Goal: Information Seeking & Learning: Learn about a topic

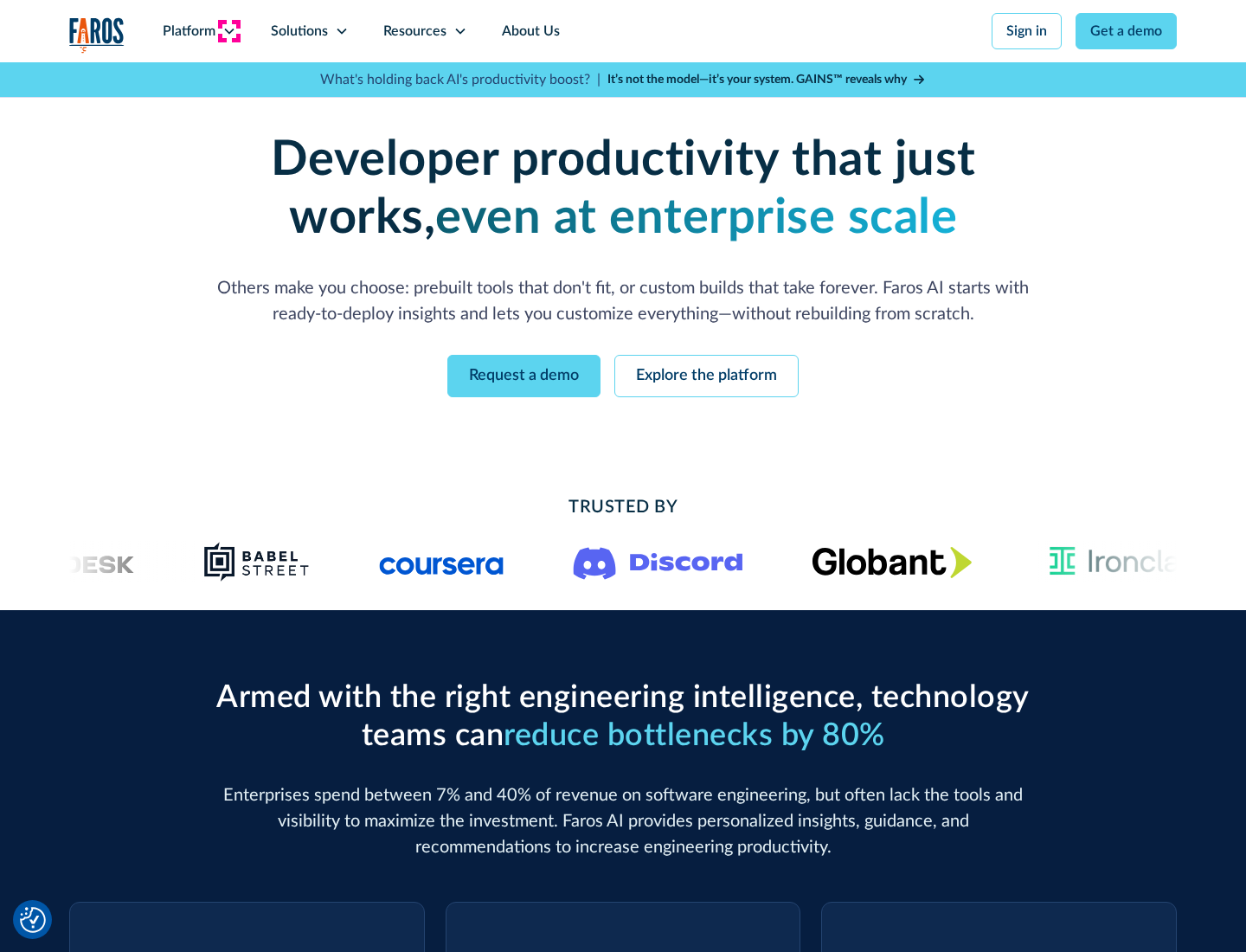
click at [229, 31] on icon at bounding box center [229, 31] width 14 height 14
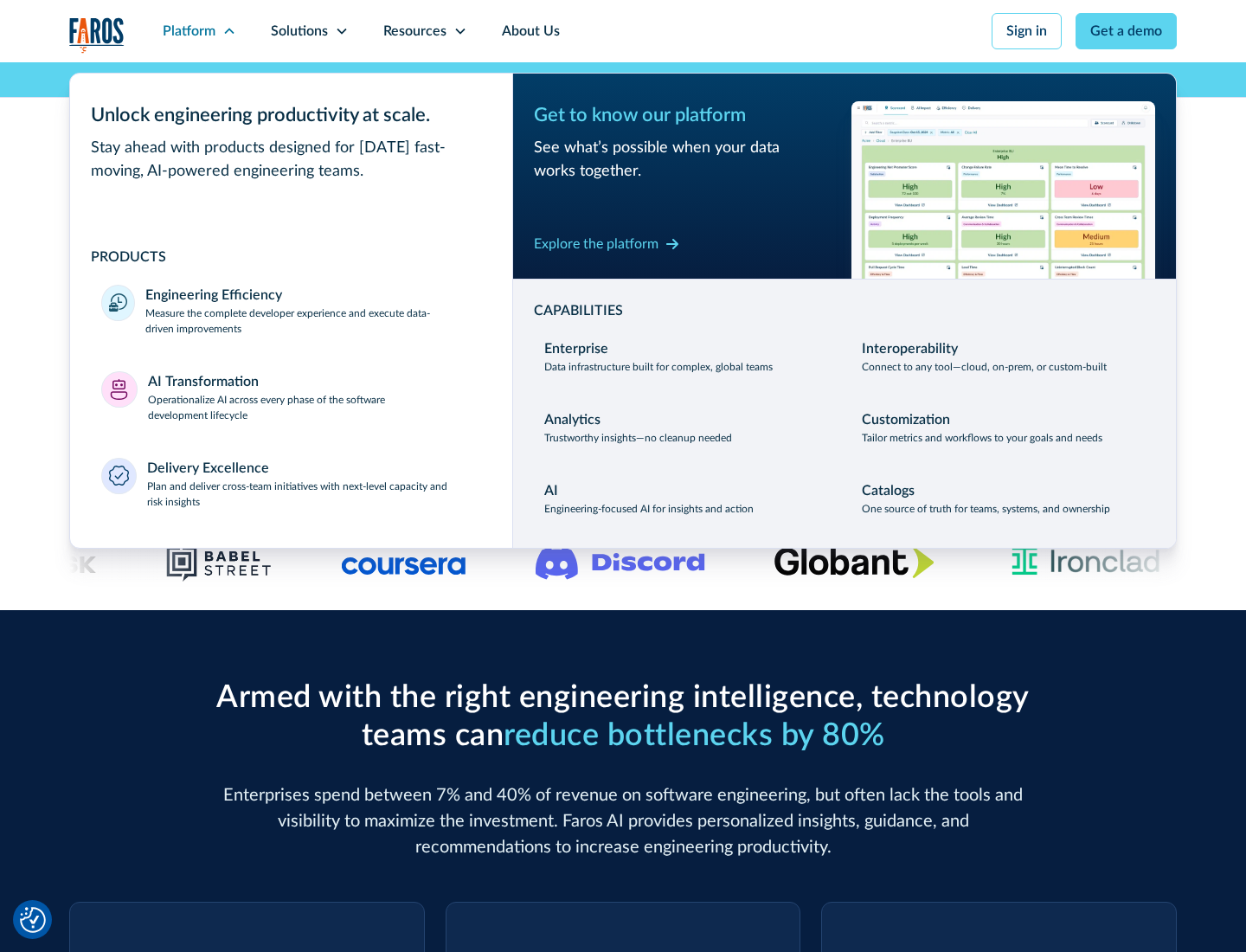
click at [314, 321] on p "Measure the complete developer experience and execute data-driven improvements" at bounding box center [313, 322] width 336 height 31
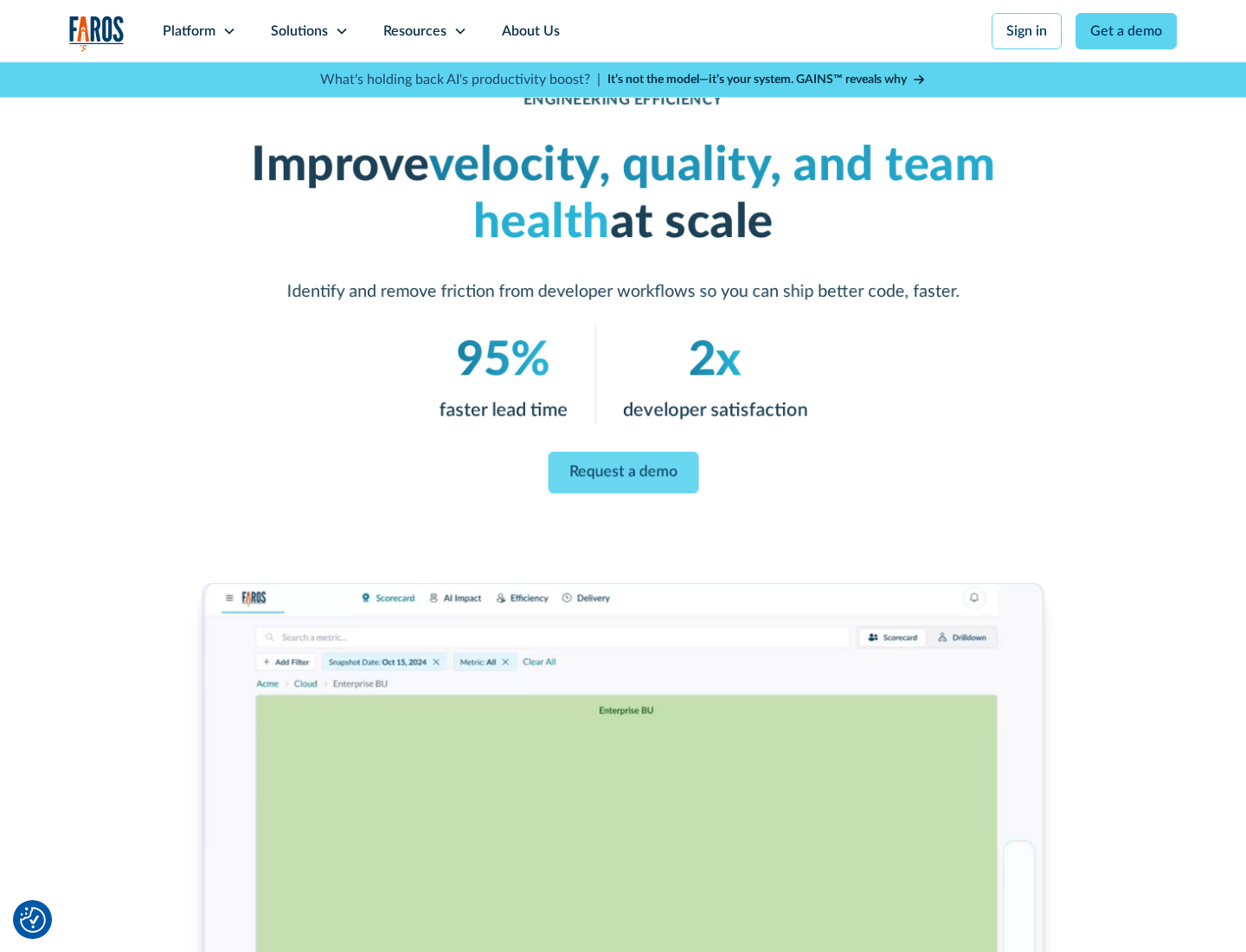
click at [623, 473] on link "Request a demo" at bounding box center [623, 473] width 151 height 42
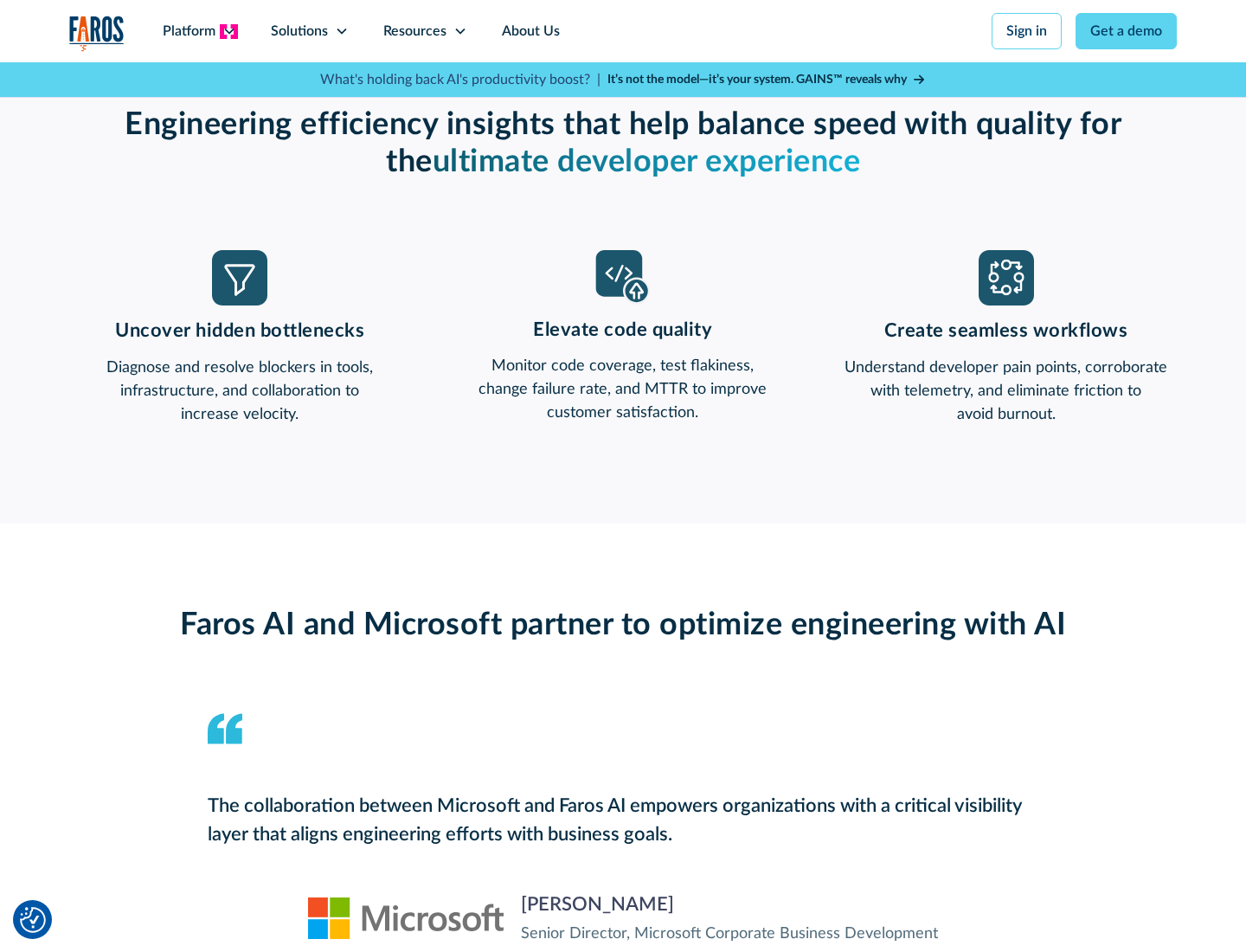
click at [229, 31] on icon at bounding box center [229, 31] width 14 height 14
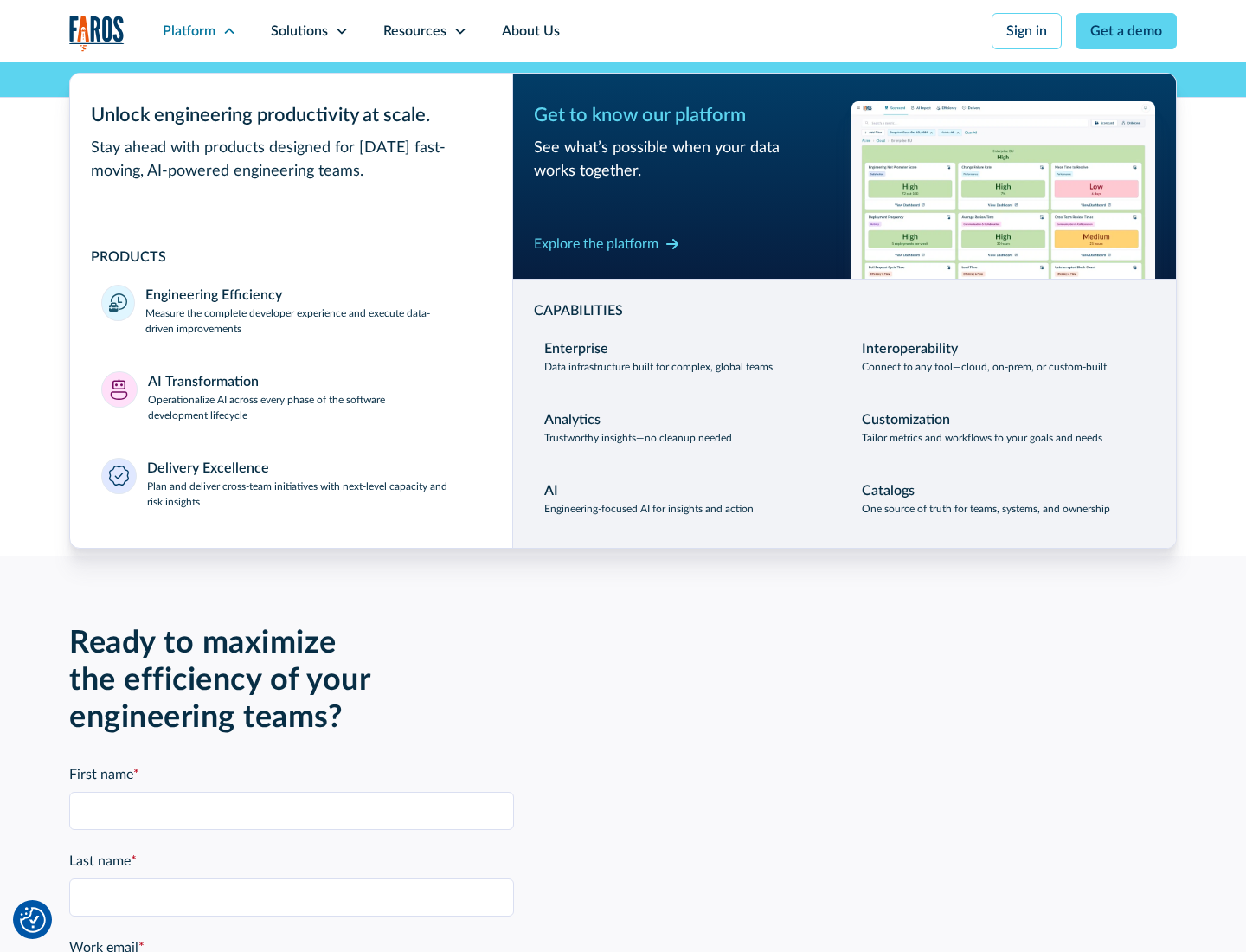
scroll to position [3798, 0]
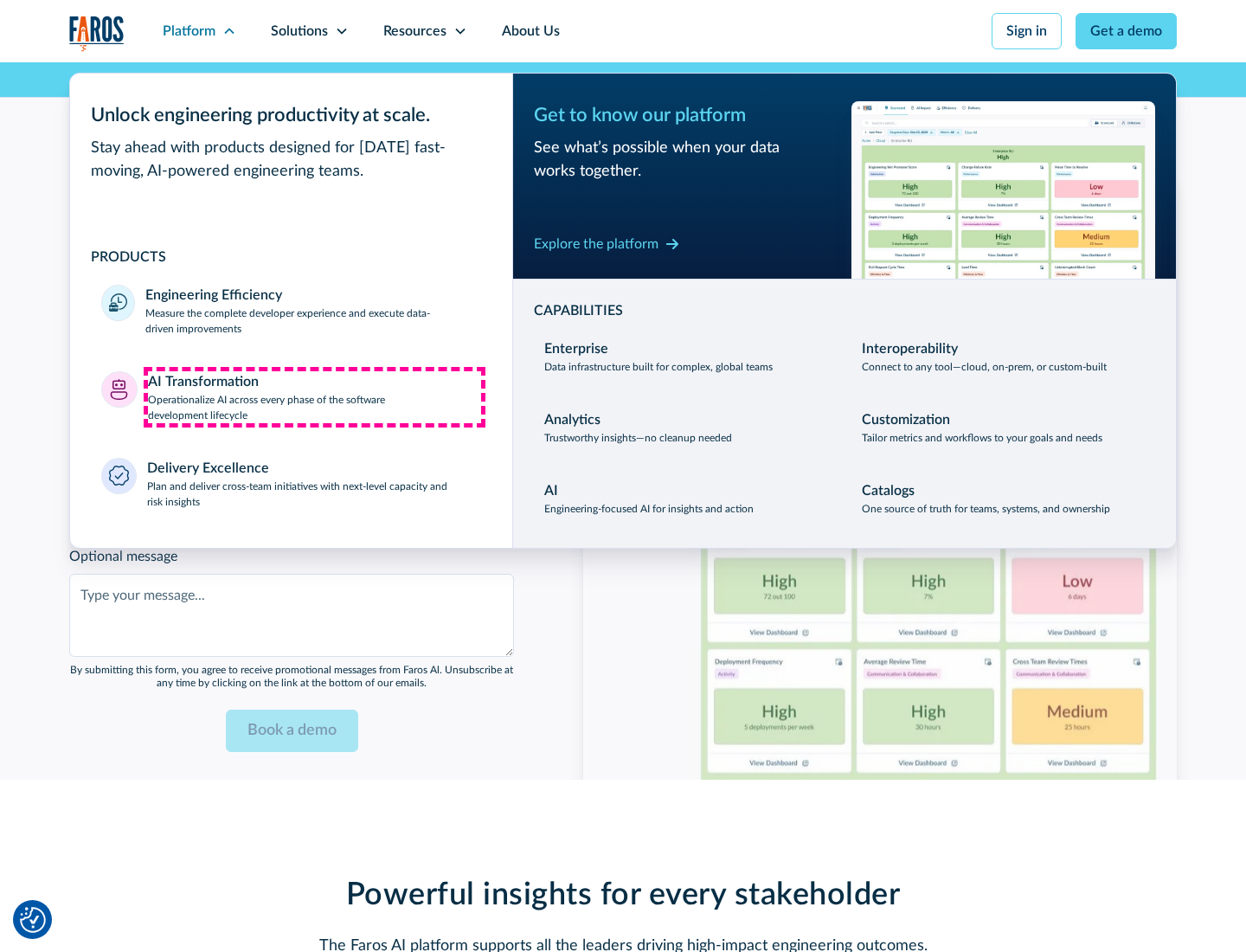
click at [315, 397] on p "Operationalize AI across every phase of the software development lifecycle" at bounding box center [315, 407] width 334 height 31
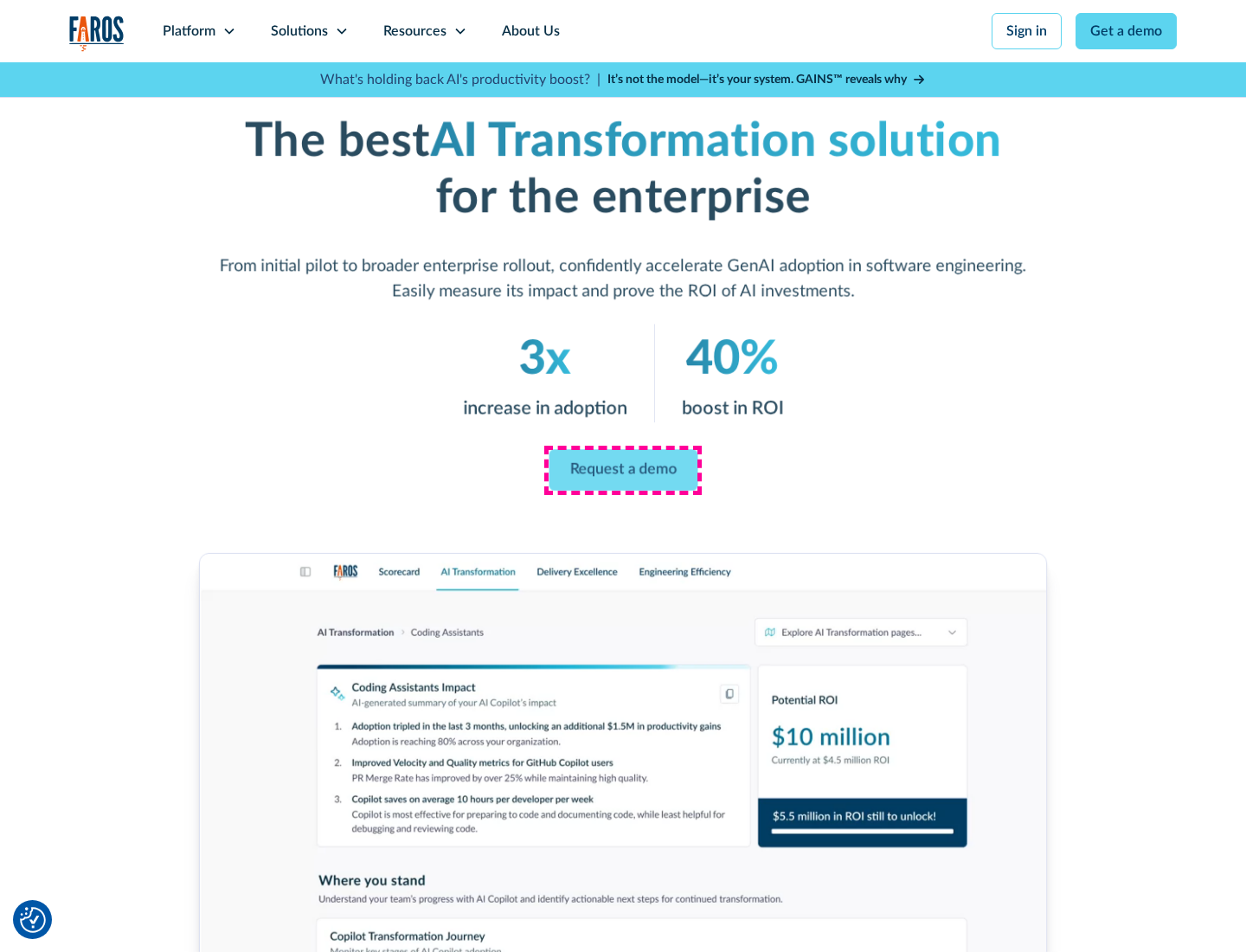
click at [623, 470] on link "Request a demo" at bounding box center [623, 471] width 149 height 42
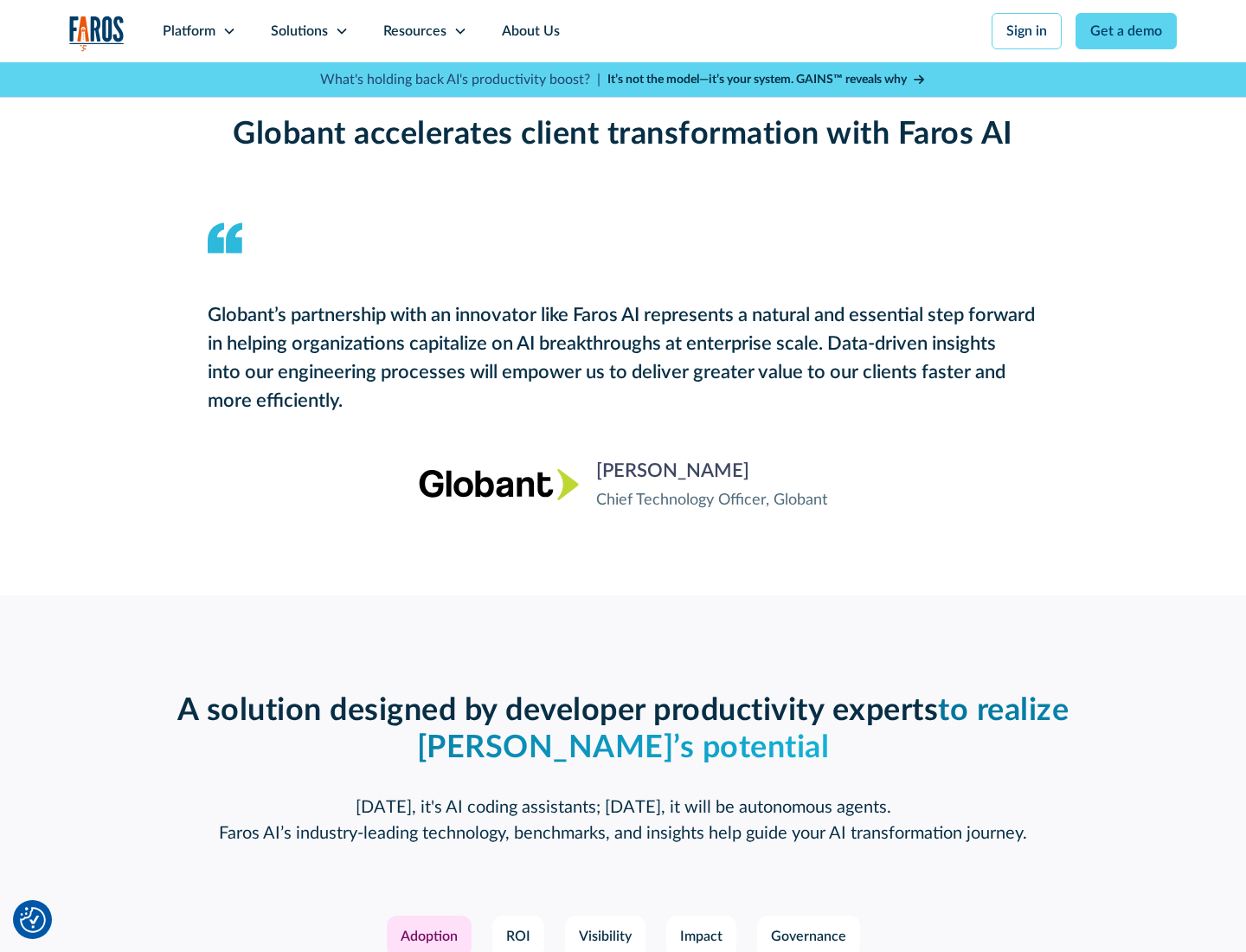
click at [199, 31] on div "Platform" at bounding box center [189, 30] width 53 height 20
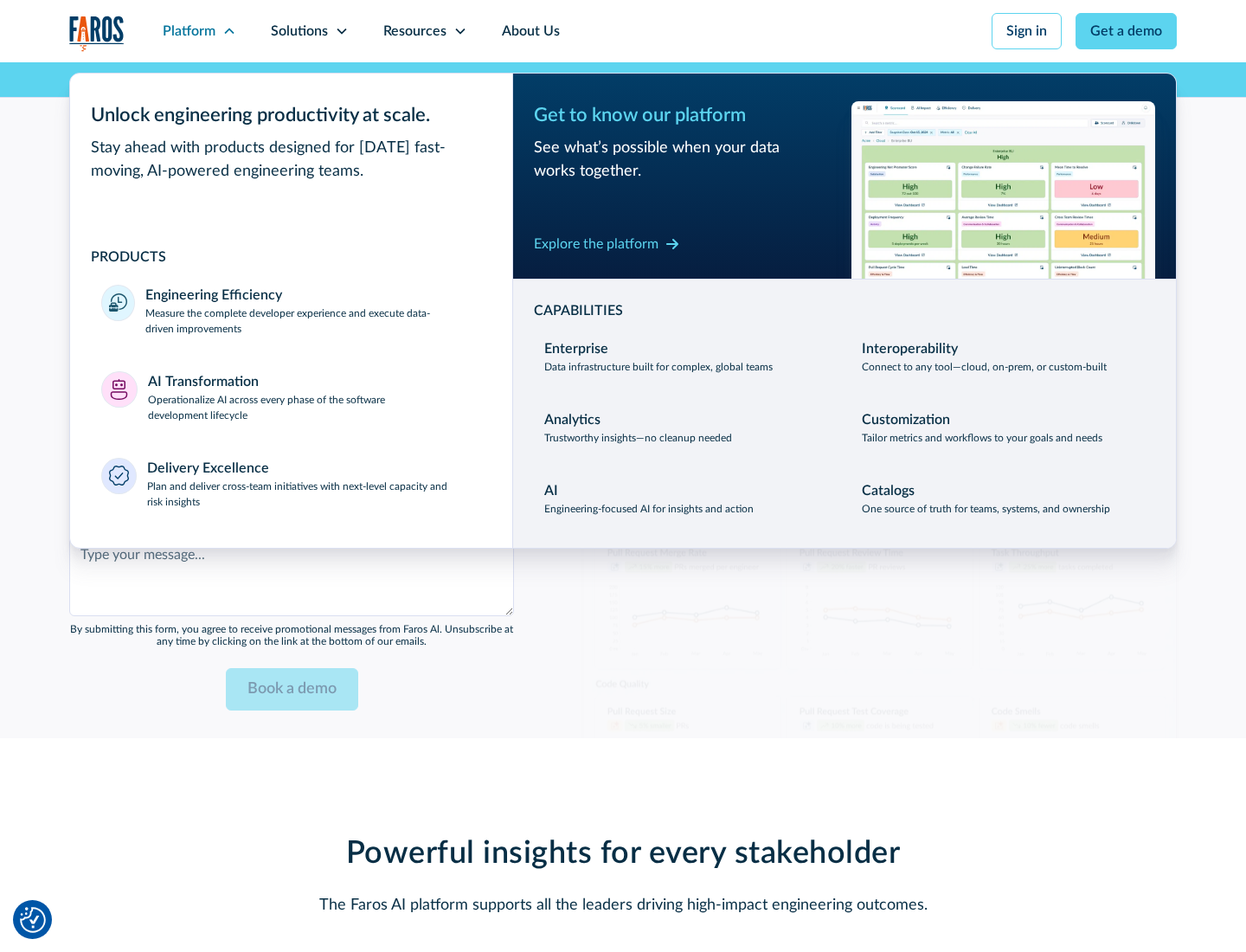
click at [596, 244] on div "Explore the platform" at bounding box center [596, 244] width 125 height 20
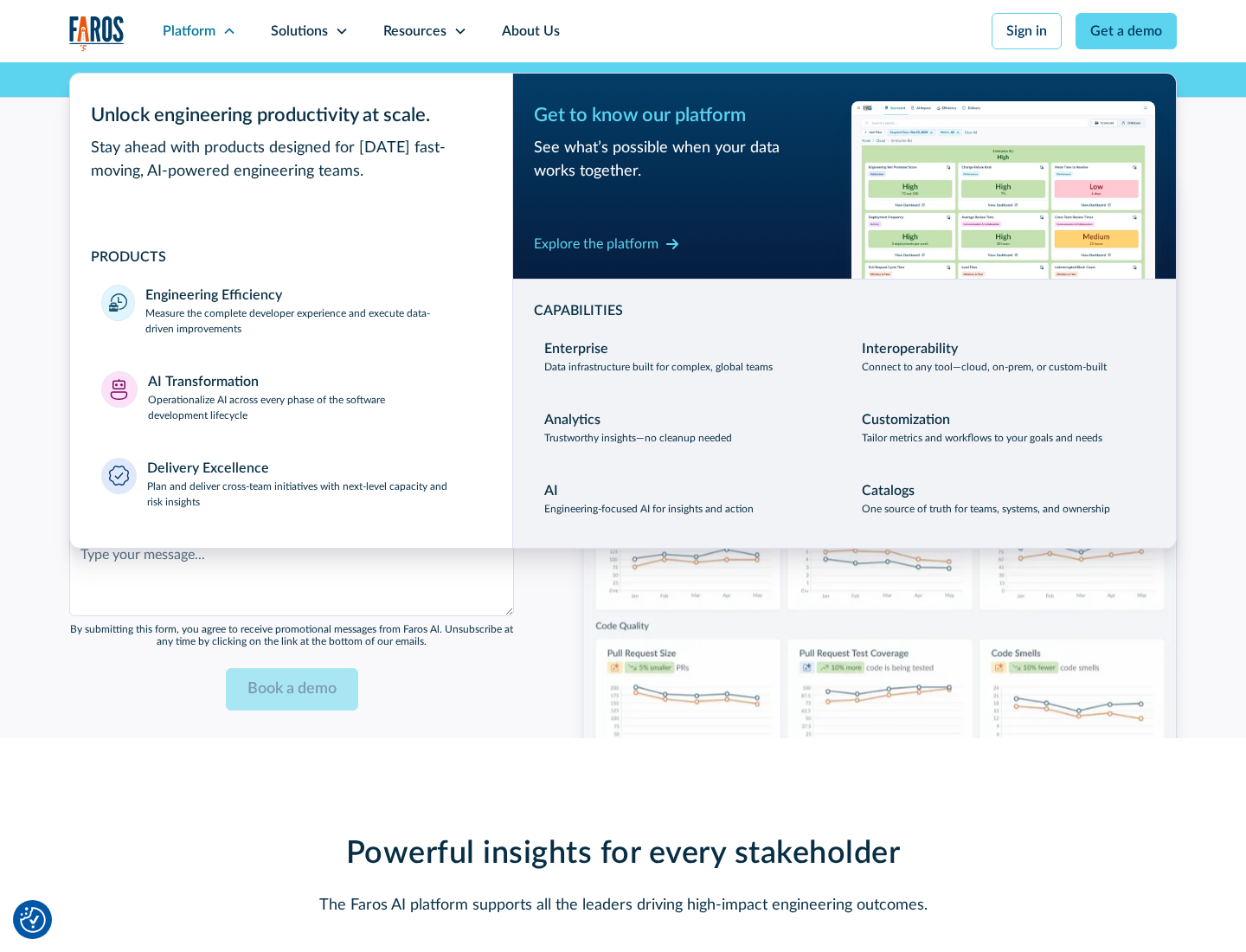
scroll to position [4214, 0]
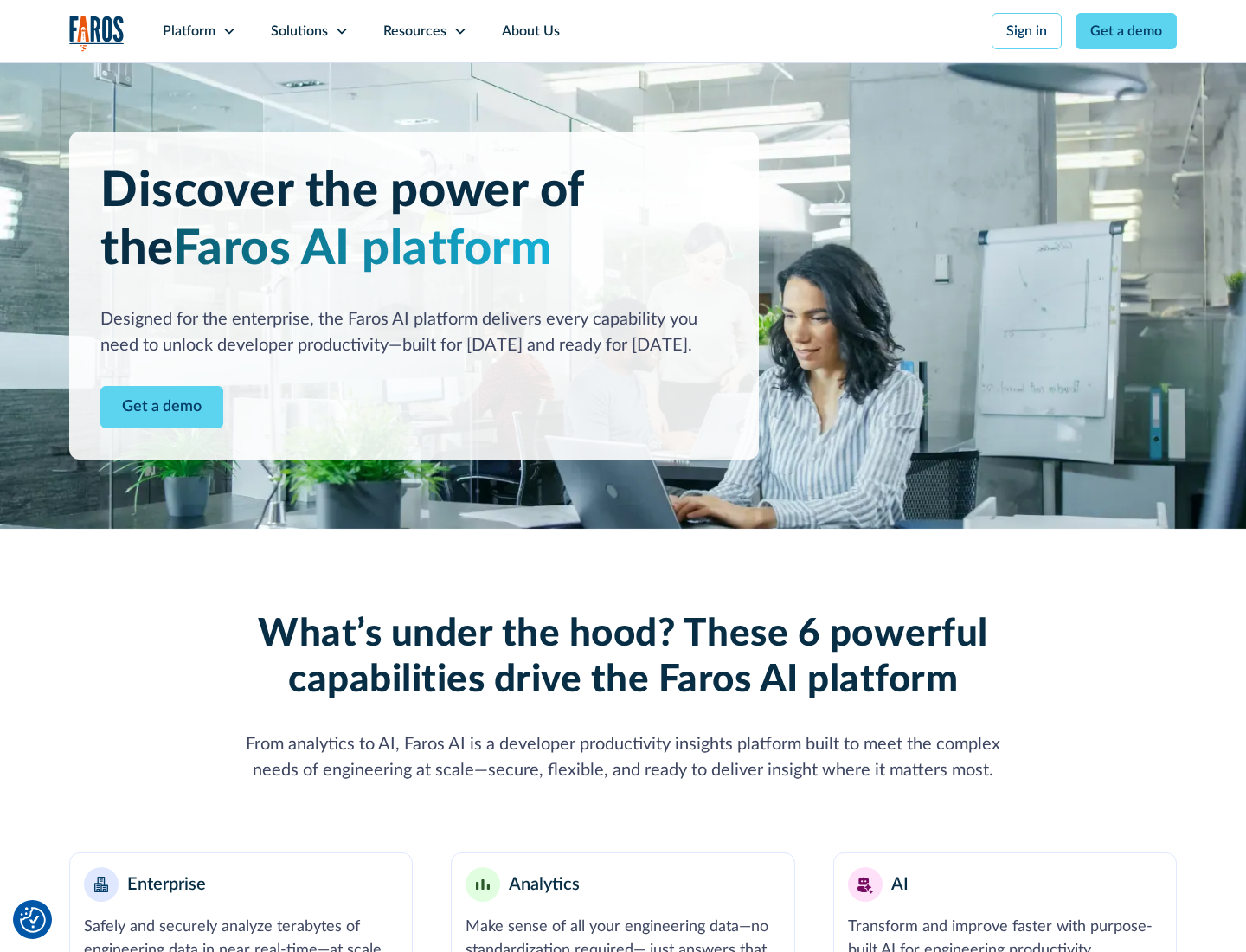
click at [162, 407] on link "Get a demo" at bounding box center [162, 407] width 123 height 43
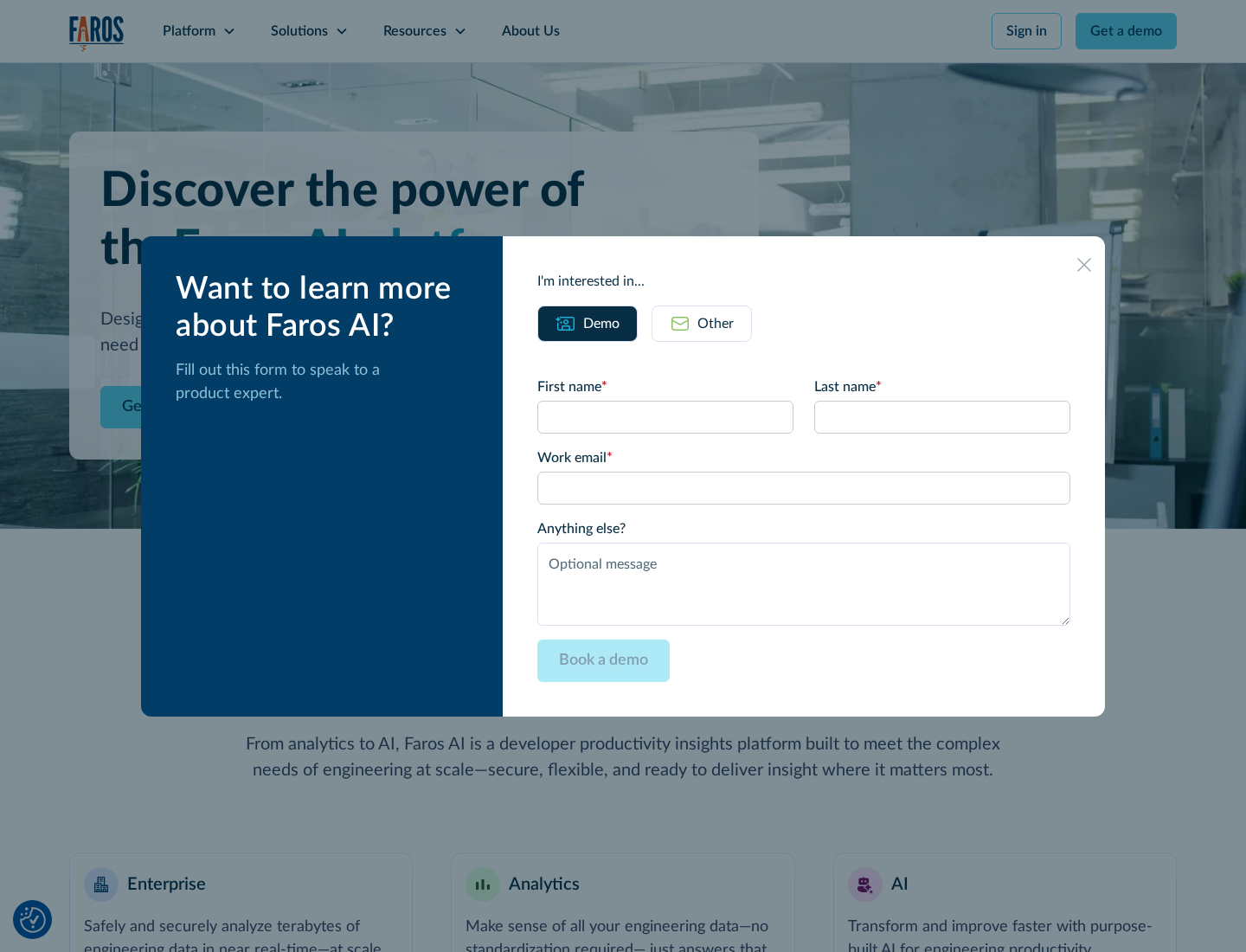
click at [716, 323] on div "Other" at bounding box center [715, 324] width 36 height 20
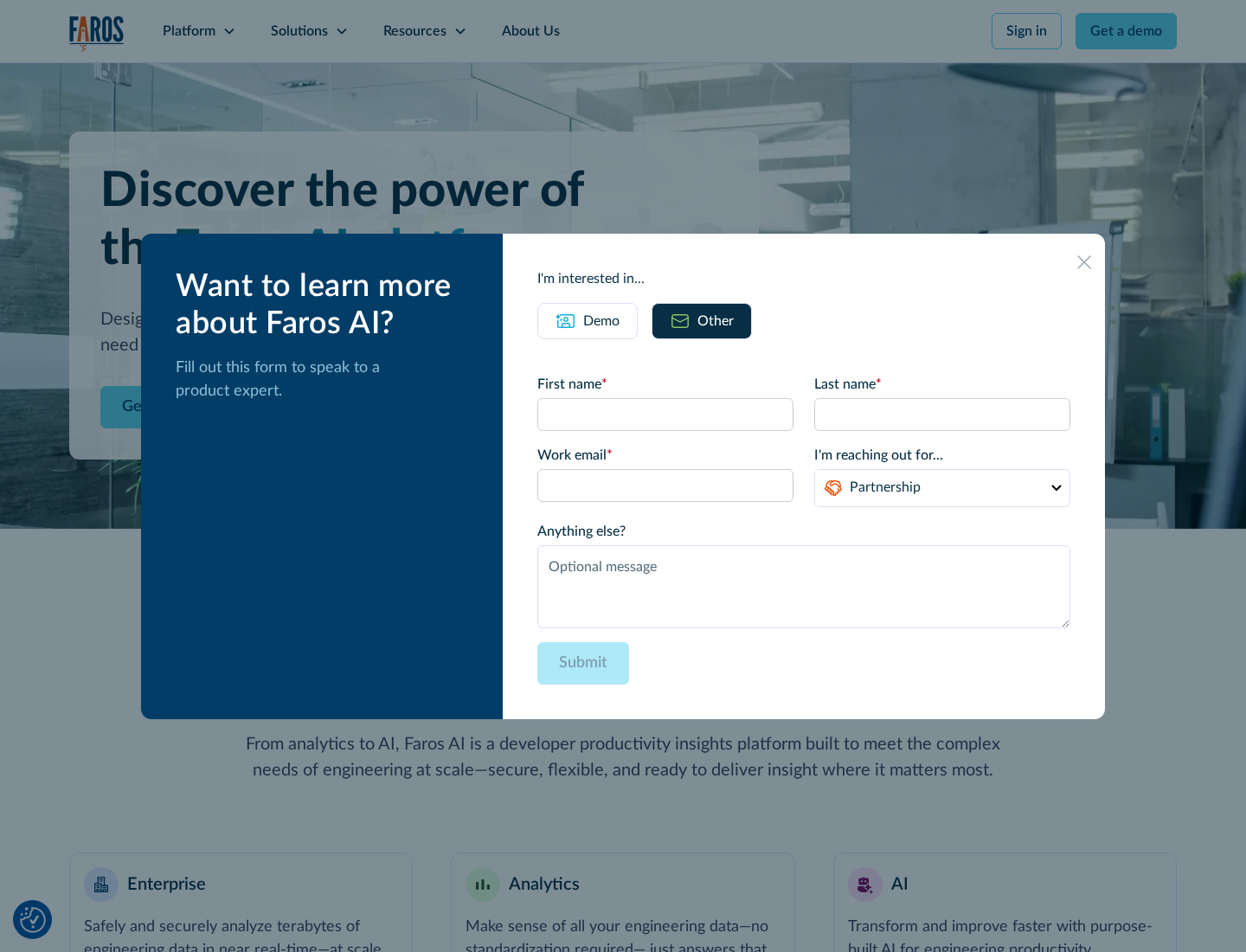
click at [601, 321] on div "Demo" at bounding box center [601, 321] width 36 height 20
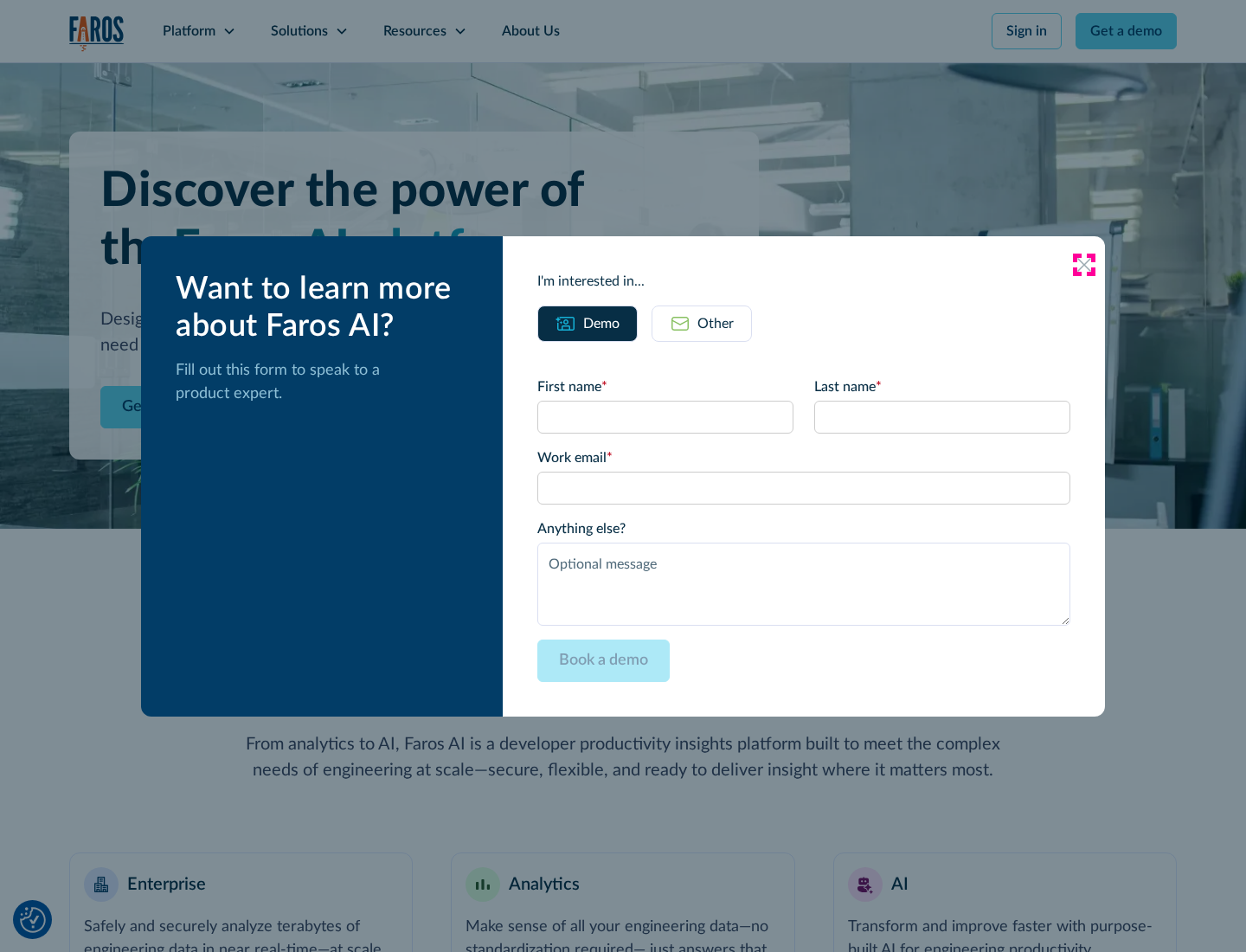
click at [1084, 264] on icon at bounding box center [1084, 265] width 14 height 14
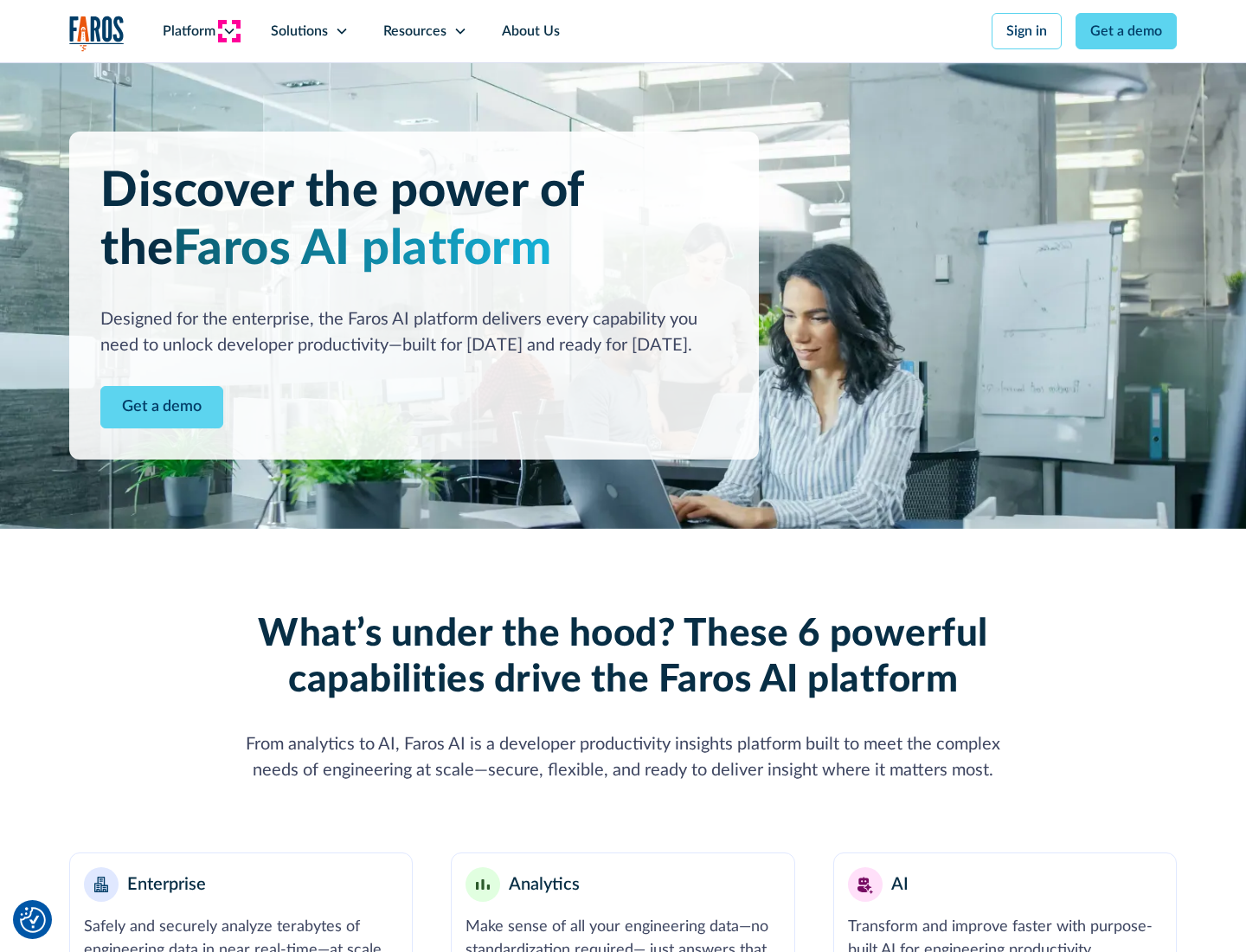
click at [229, 31] on icon at bounding box center [229, 31] width 14 height 14
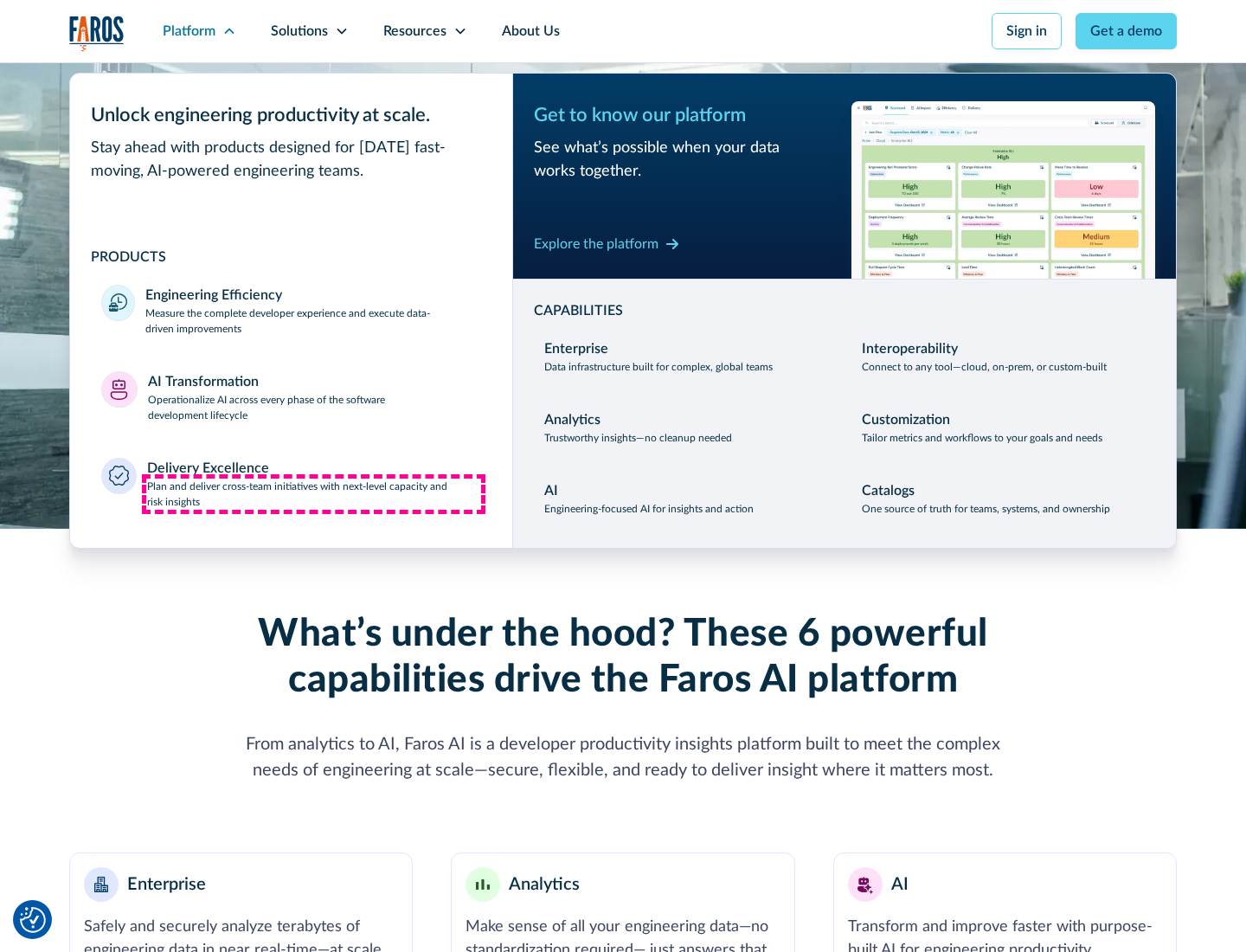
click at [314, 493] on p "Plan and deliver cross-team initiatives with next-level capacity and risk insig…" at bounding box center [315, 494] width 335 height 31
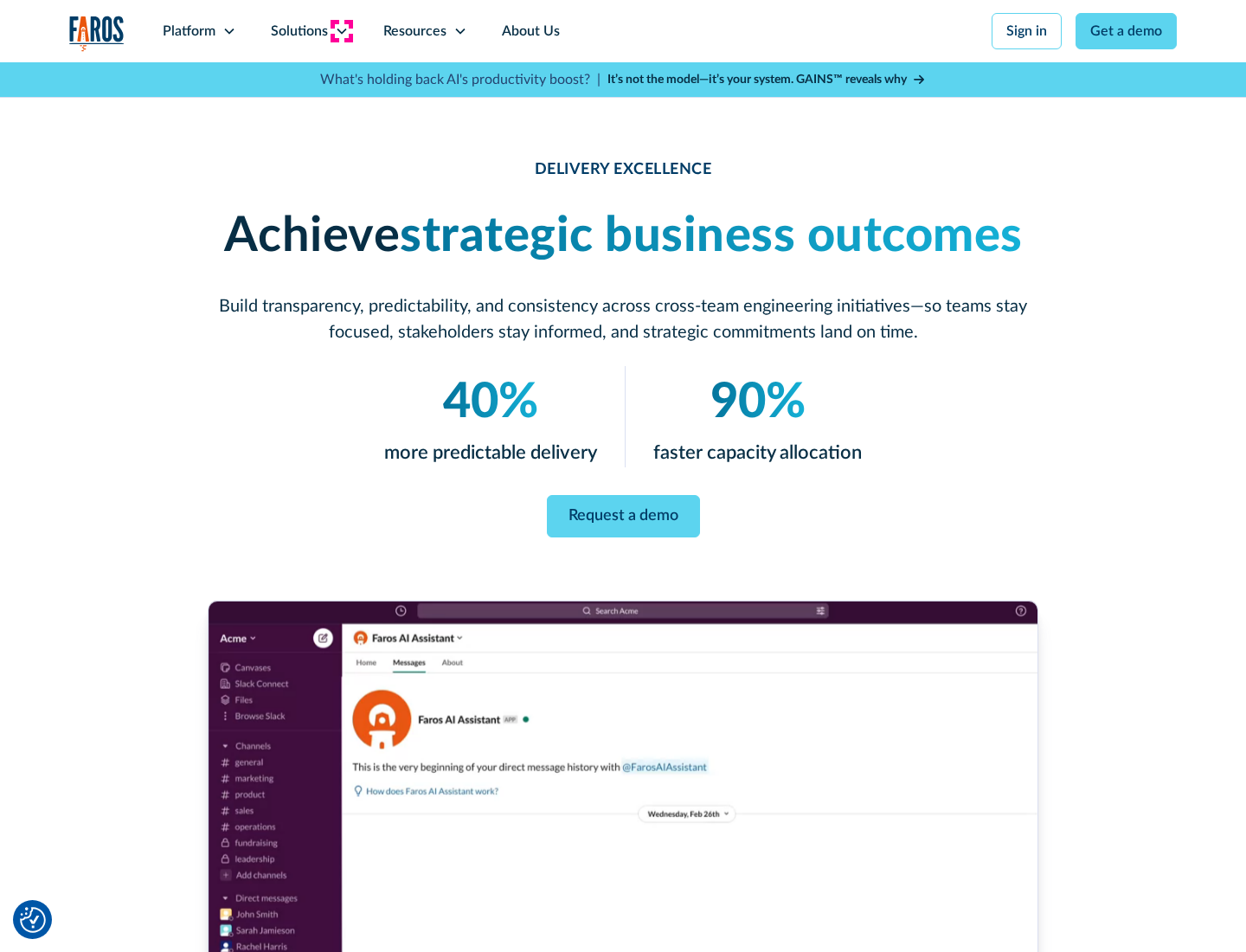
click at [341, 31] on icon at bounding box center [342, 31] width 14 height 14
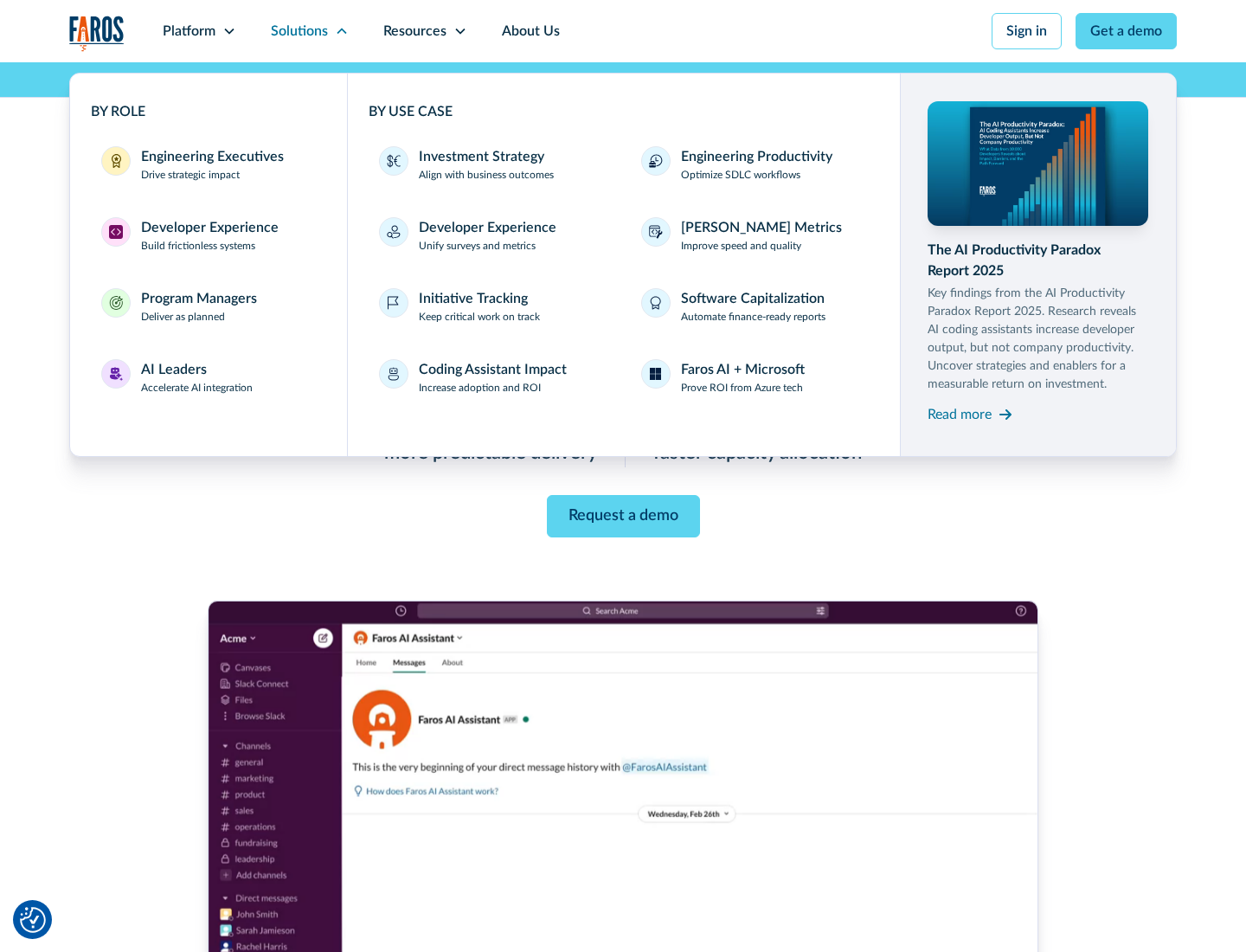
click at [208, 165] on div "Engineering Executives" at bounding box center [212, 156] width 143 height 20
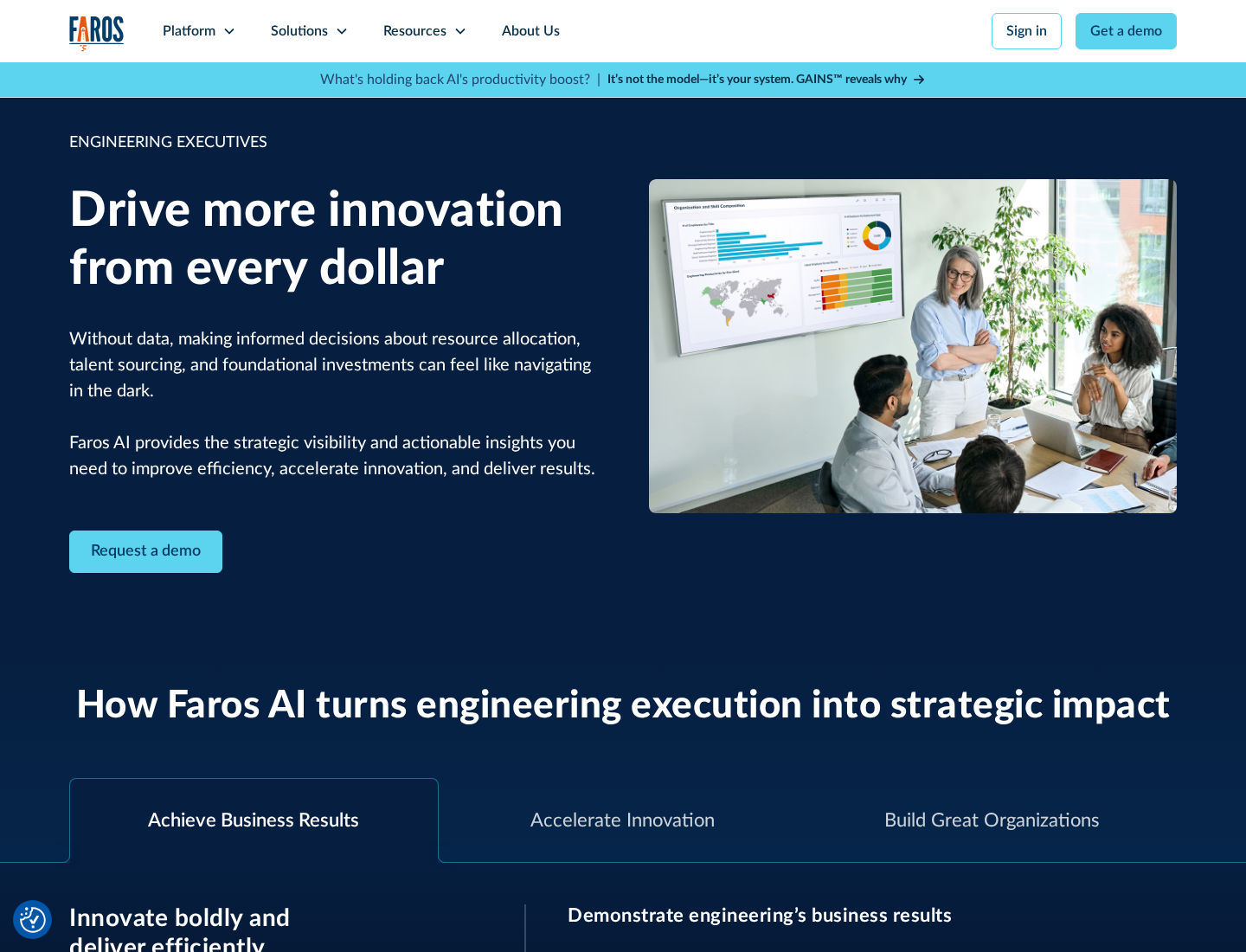
click at [341, 31] on icon at bounding box center [342, 31] width 14 height 14
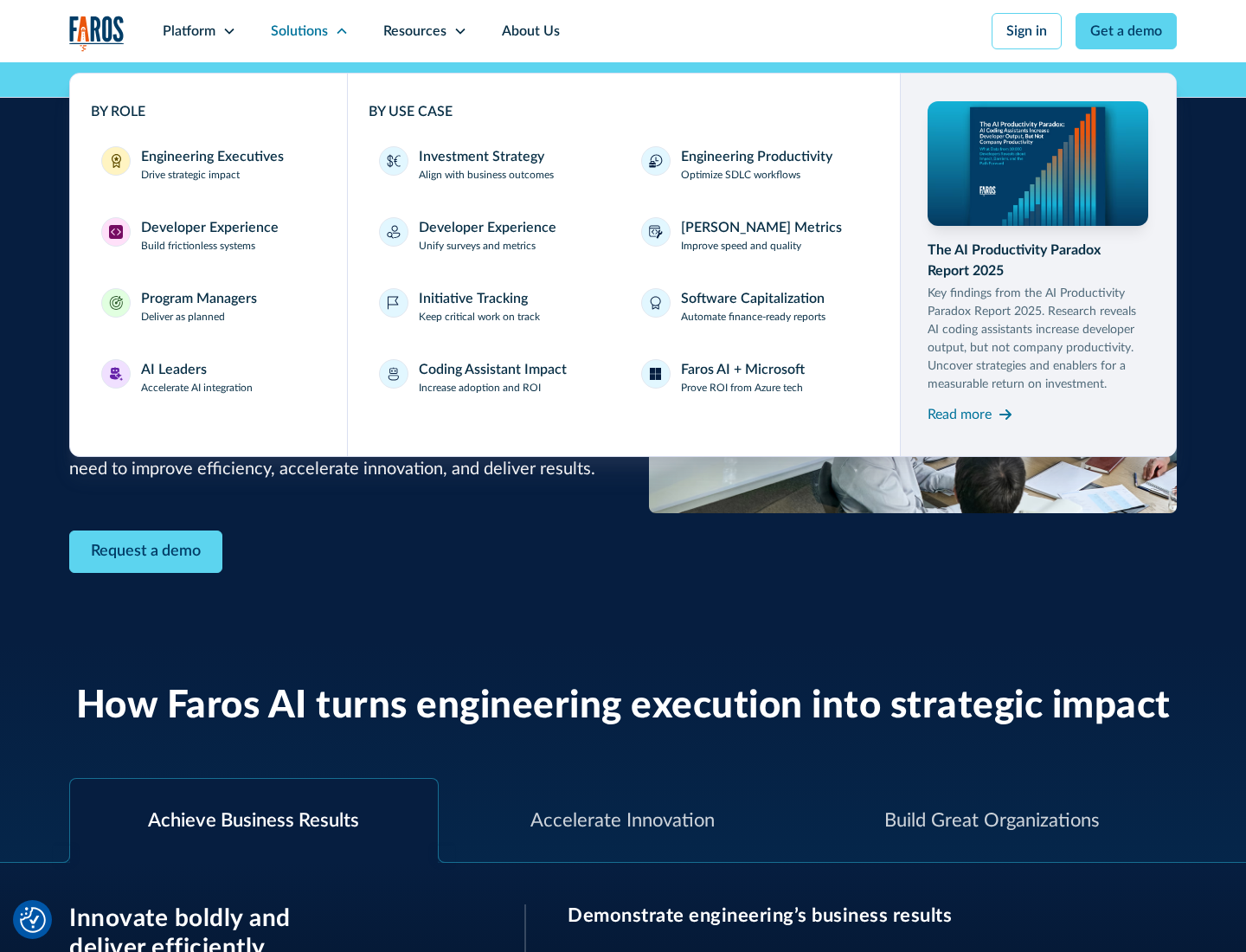
click at [208, 228] on div "Developer Experience" at bounding box center [209, 227] width 137 height 20
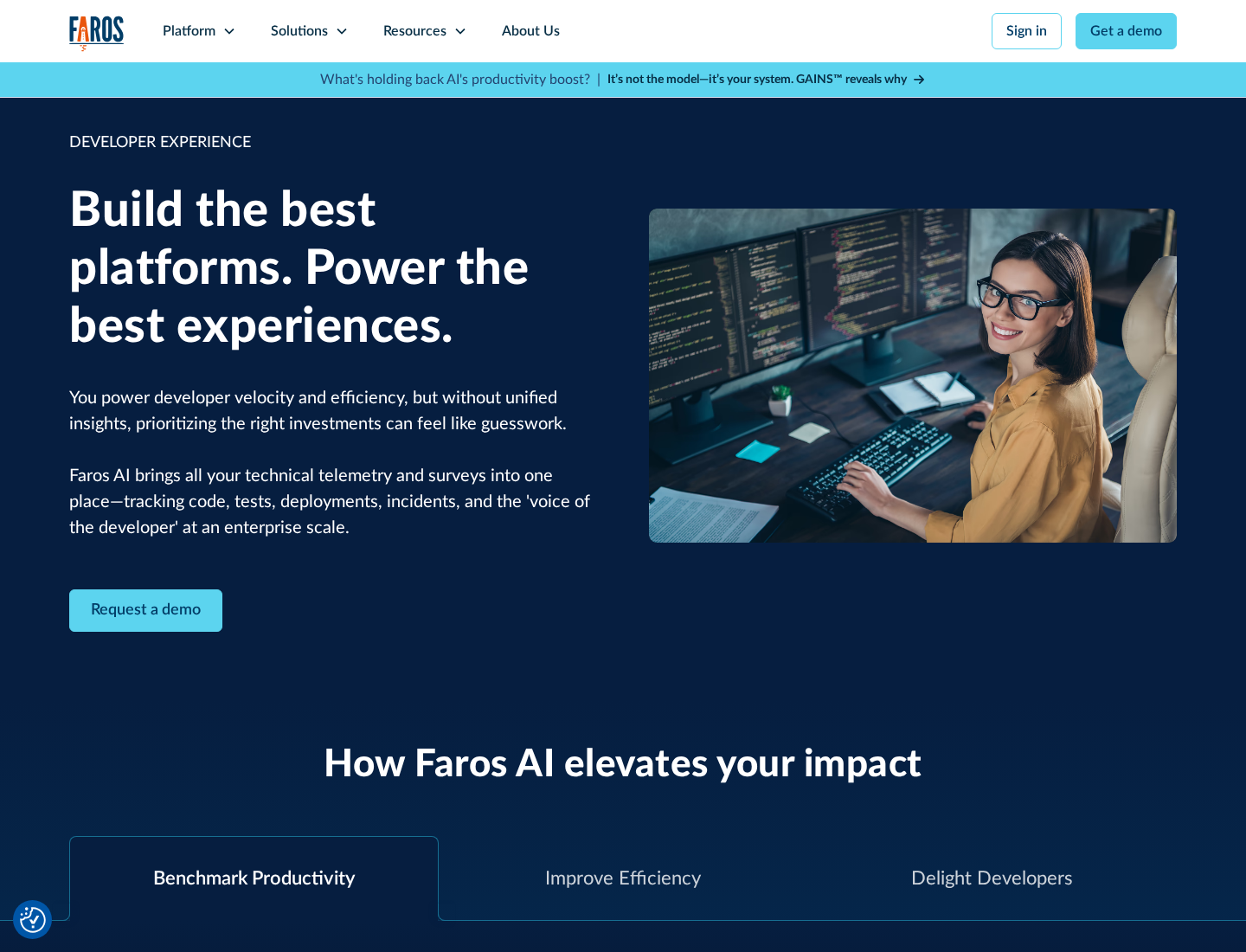
click at [309, 31] on div "Solutions" at bounding box center [299, 30] width 57 height 20
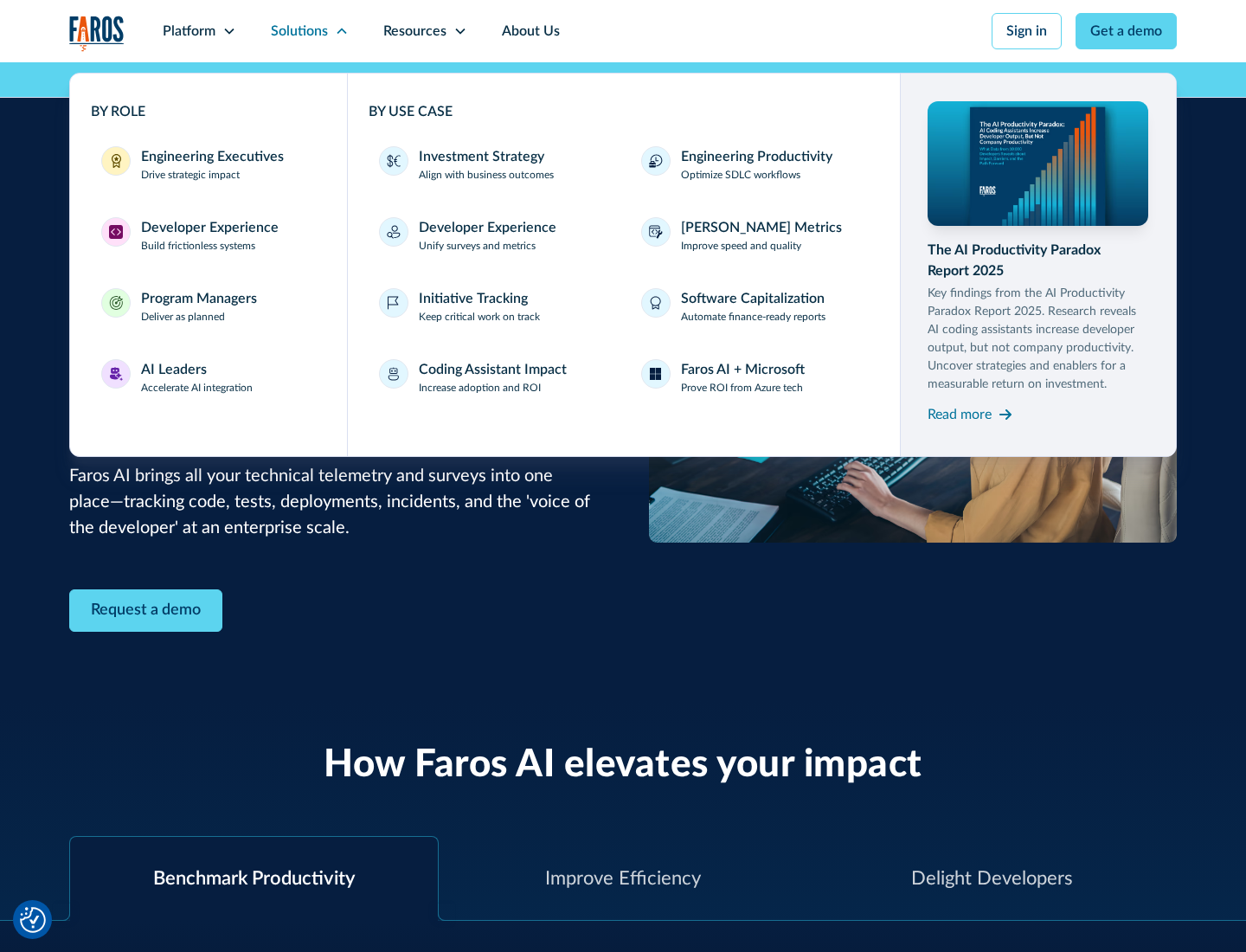
click at [198, 307] on div "Program Managers" at bounding box center [199, 298] width 116 height 20
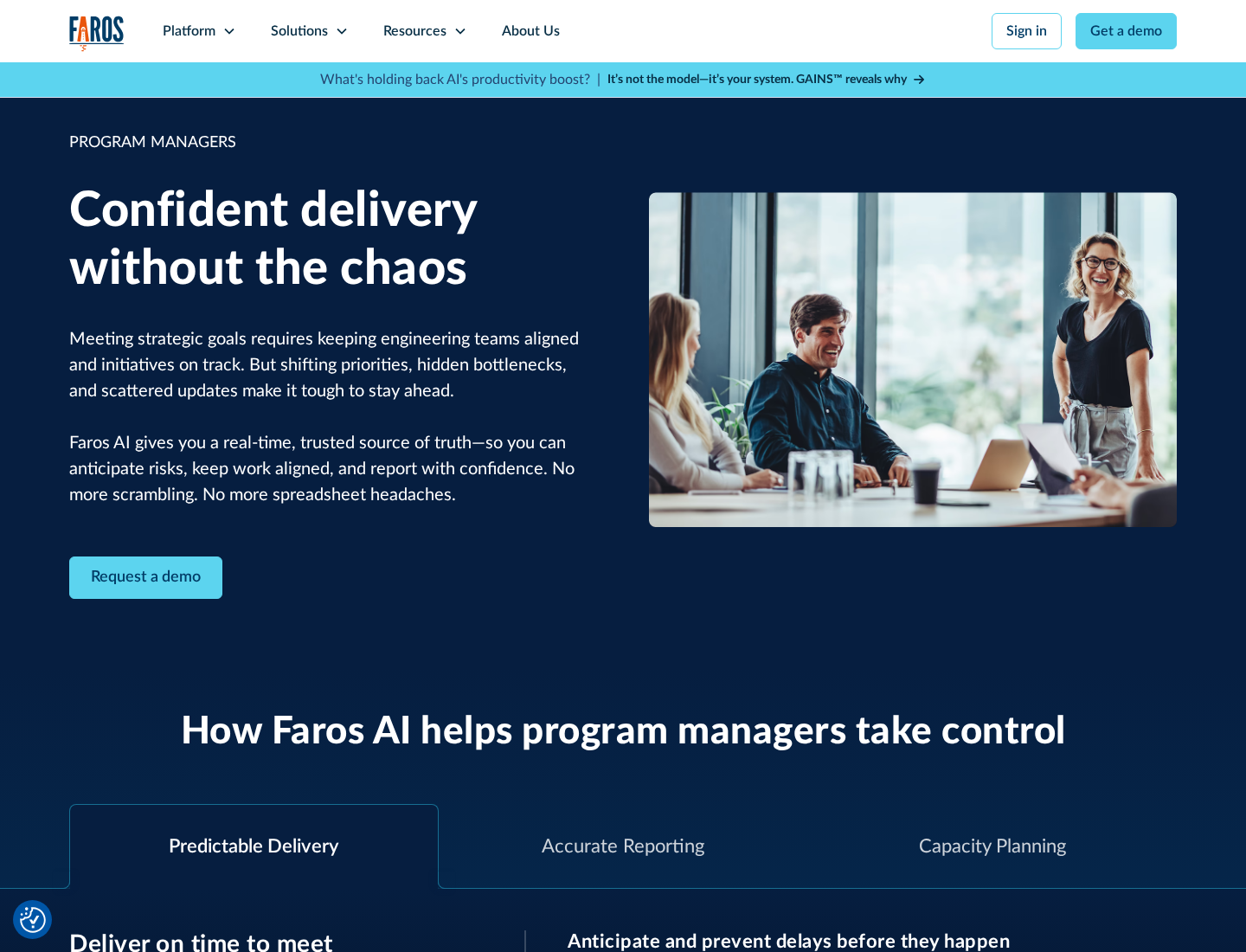
click at [341, 31] on icon at bounding box center [342, 31] width 14 height 14
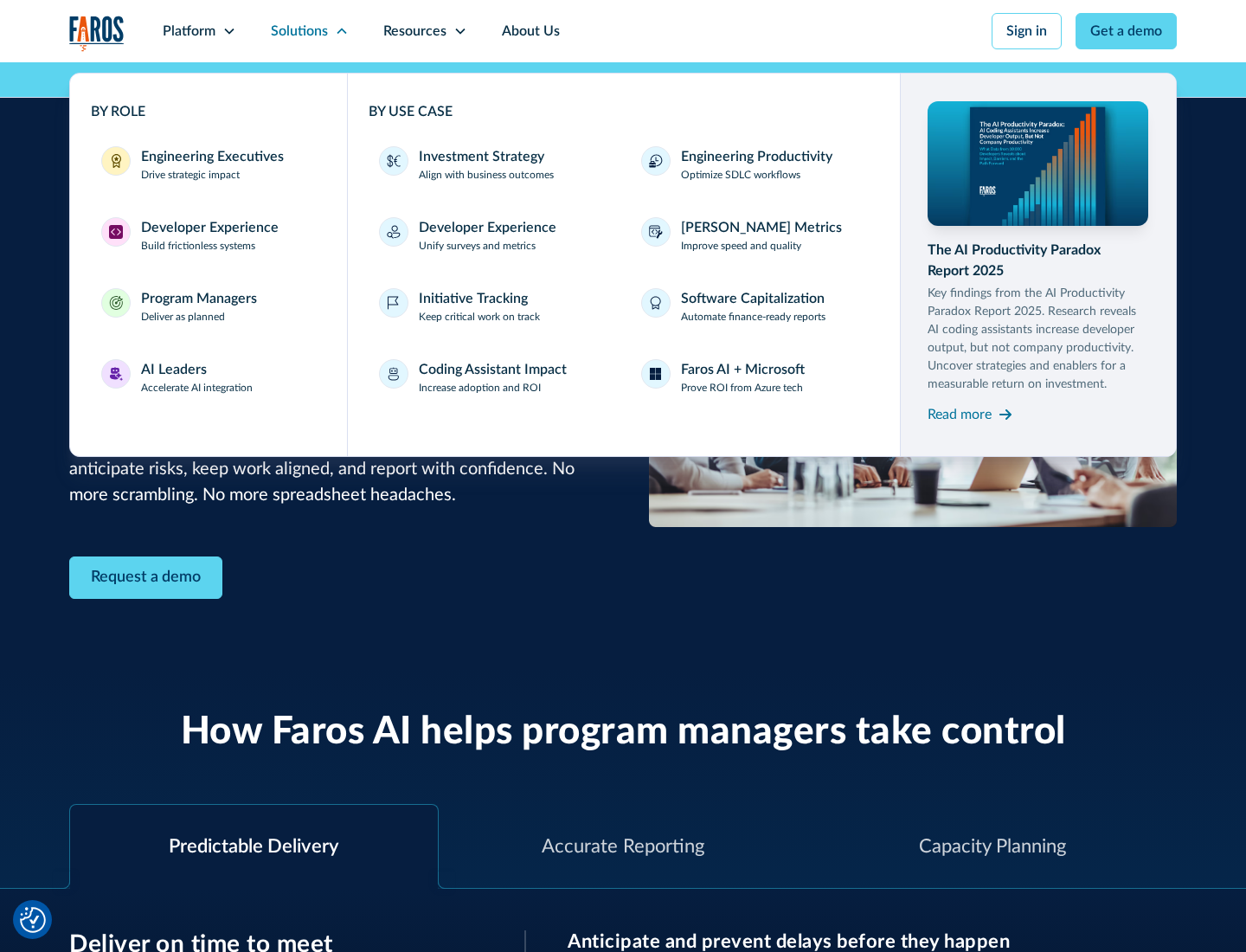
click at [198, 377] on div "AI Leaders" at bounding box center [174, 369] width 66 height 20
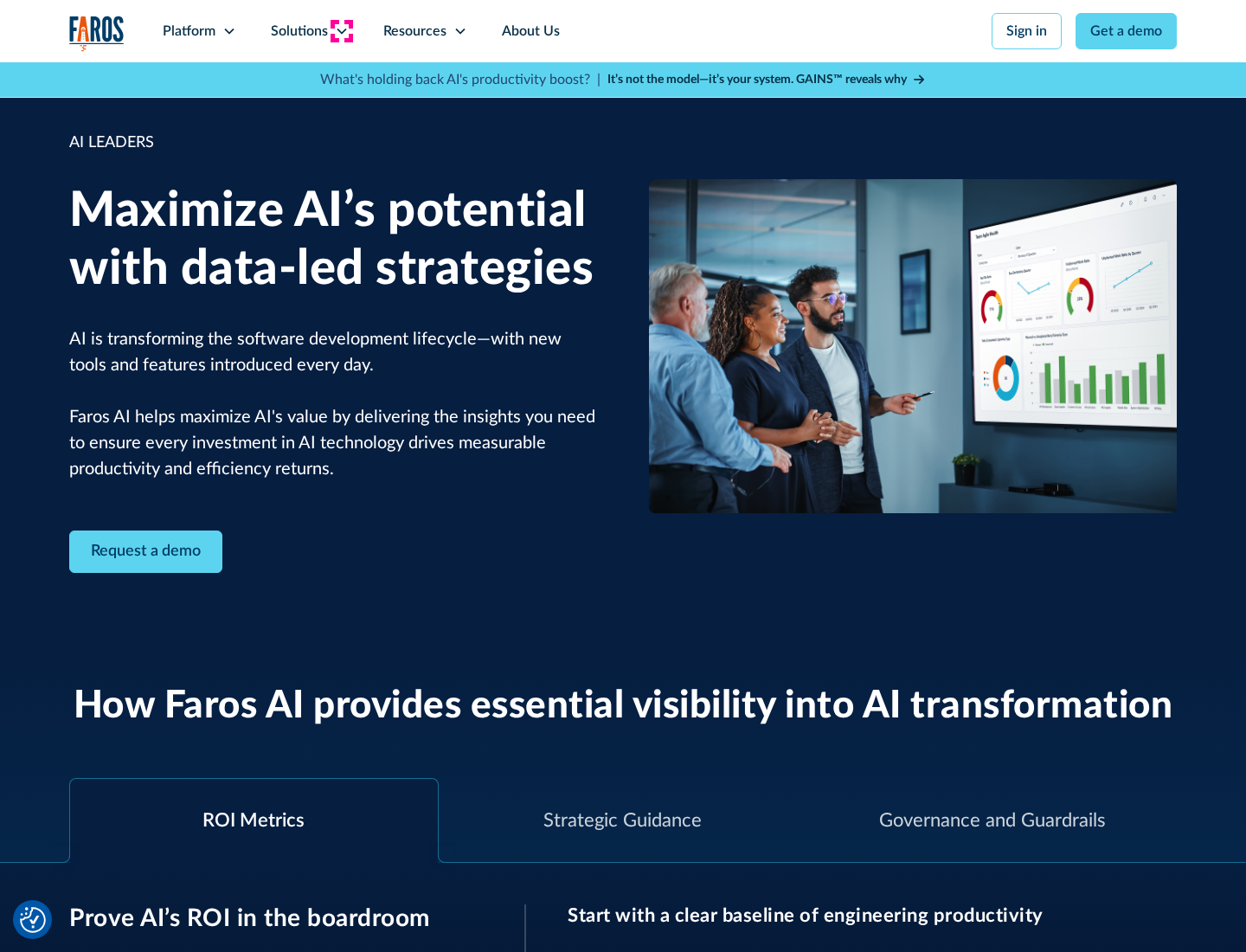
click at [341, 31] on icon at bounding box center [342, 31] width 14 height 14
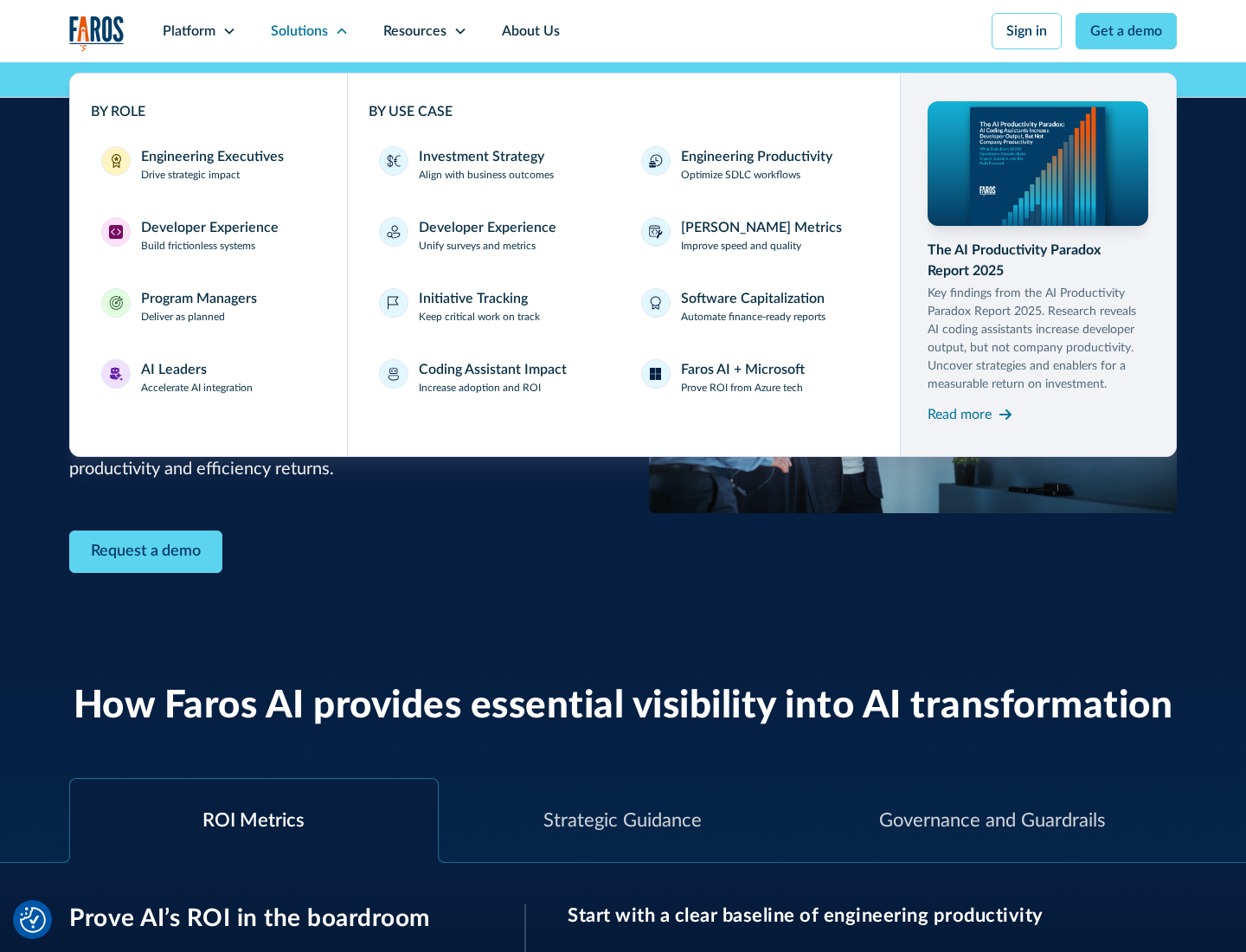
click at [479, 157] on div "Investment Strategy" at bounding box center [481, 156] width 126 height 20
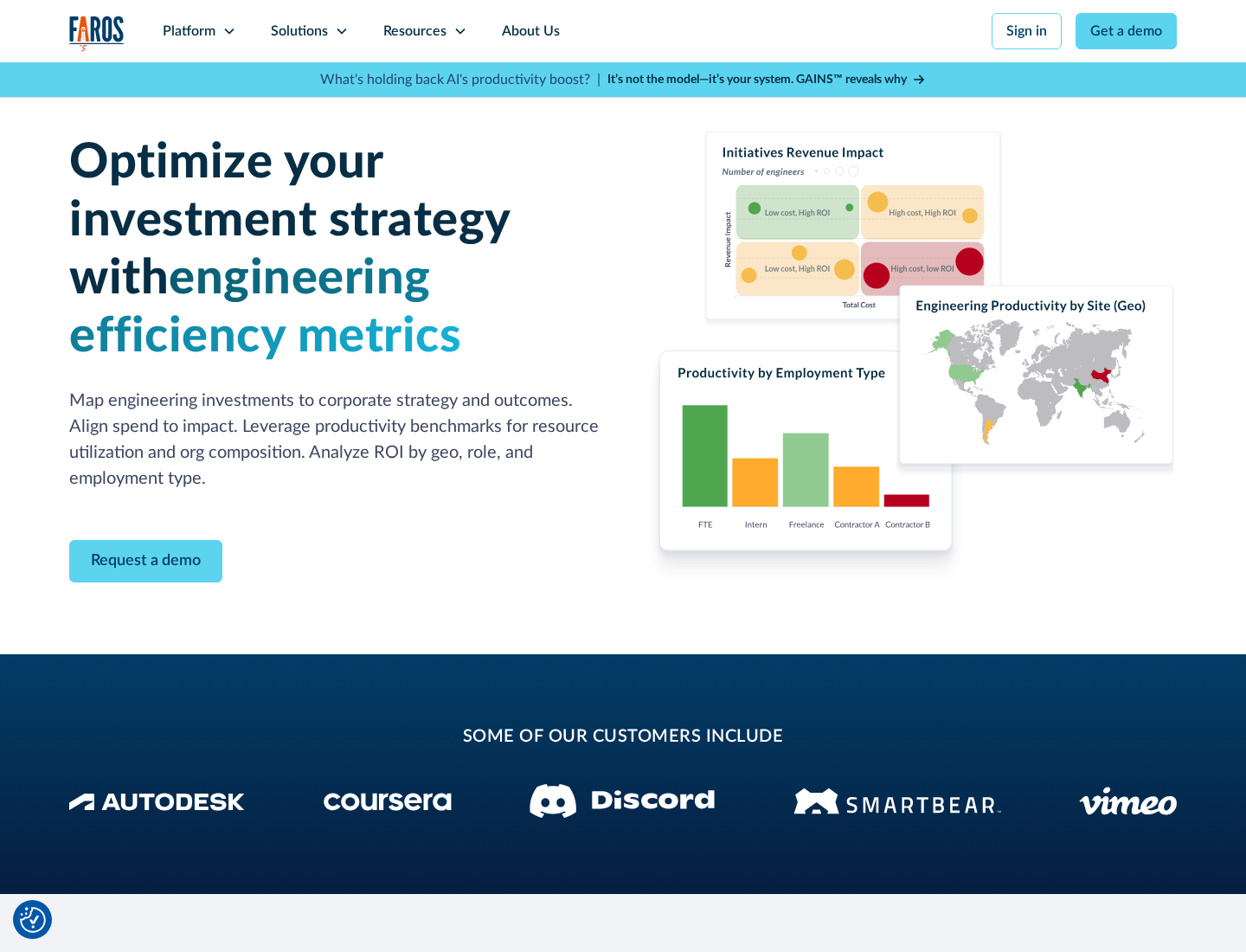
click at [341, 31] on icon at bounding box center [342, 31] width 14 height 14
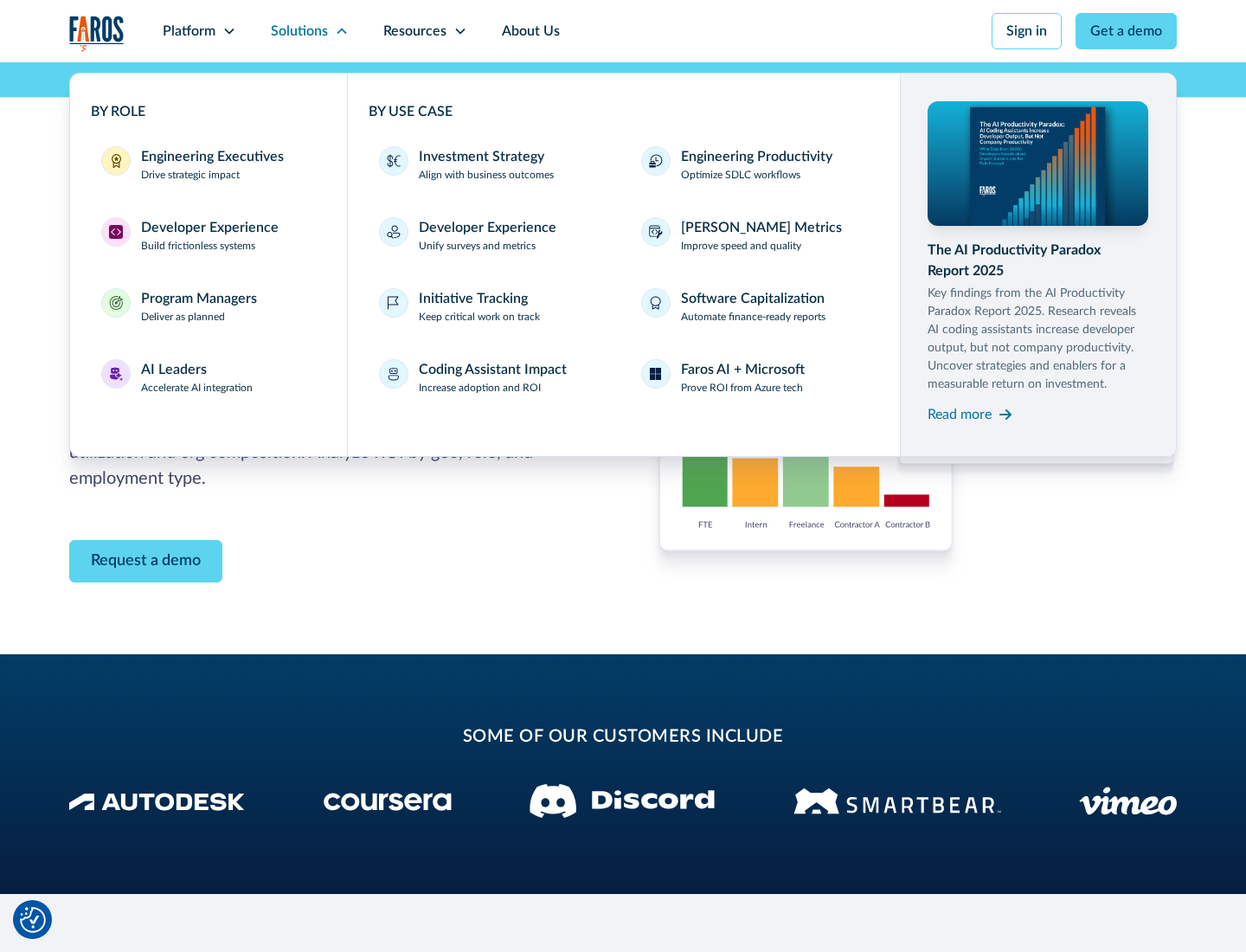
click at [741, 388] on p "Prove ROI from Azure tech" at bounding box center [741, 388] width 122 height 16
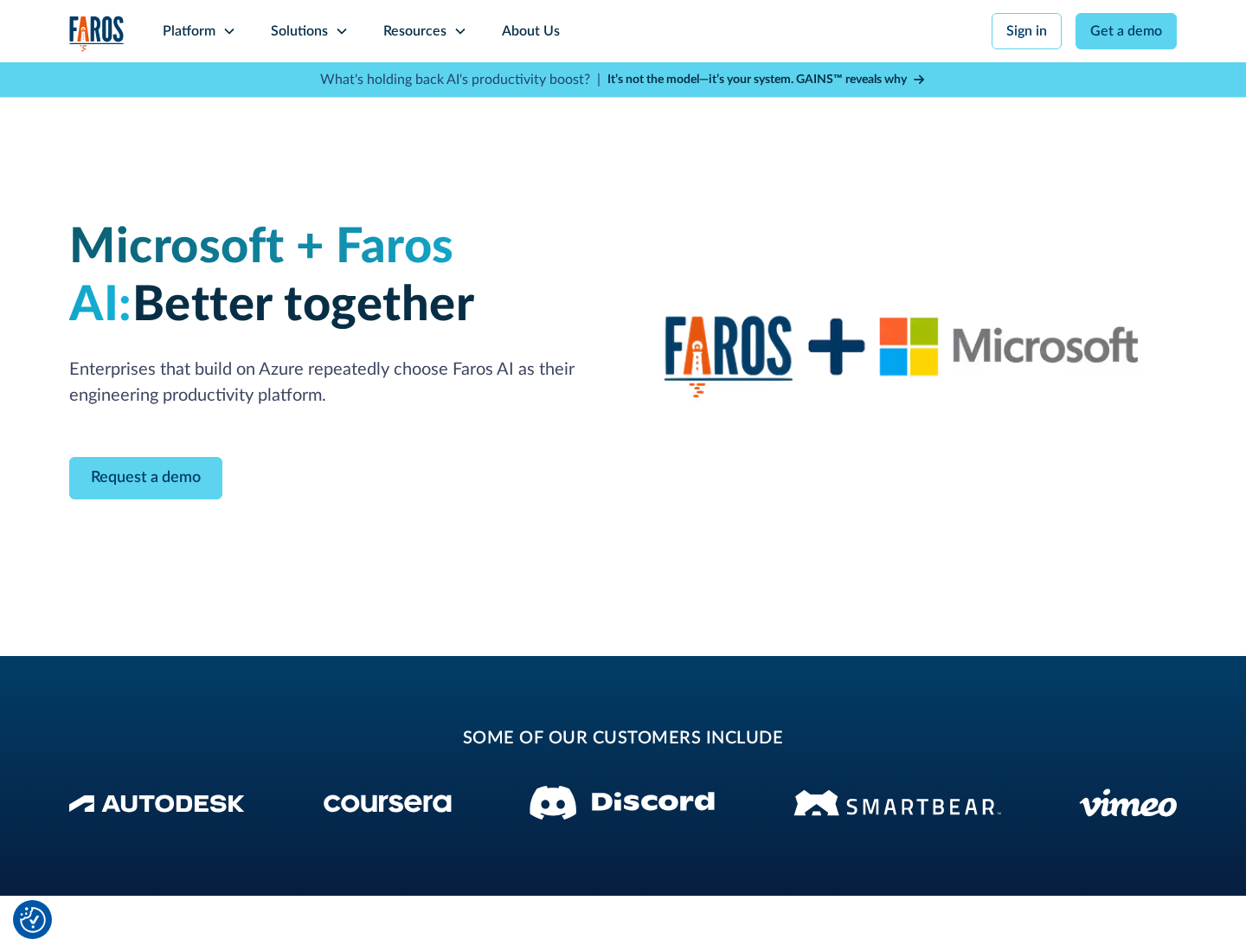
click at [341, 31] on icon at bounding box center [342, 31] width 14 height 14
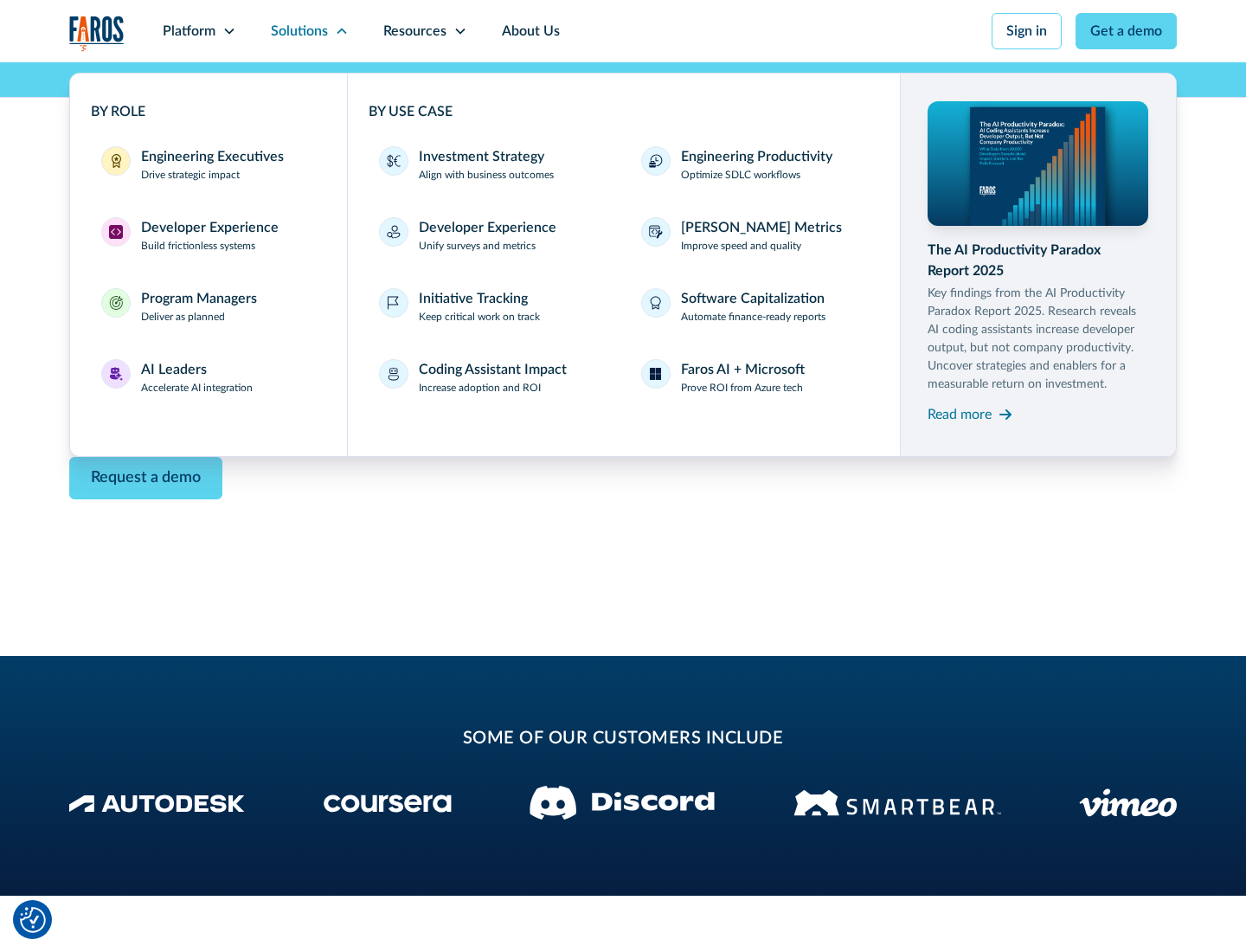
click at [960, 414] on div "Read more" at bounding box center [960, 414] width 64 height 20
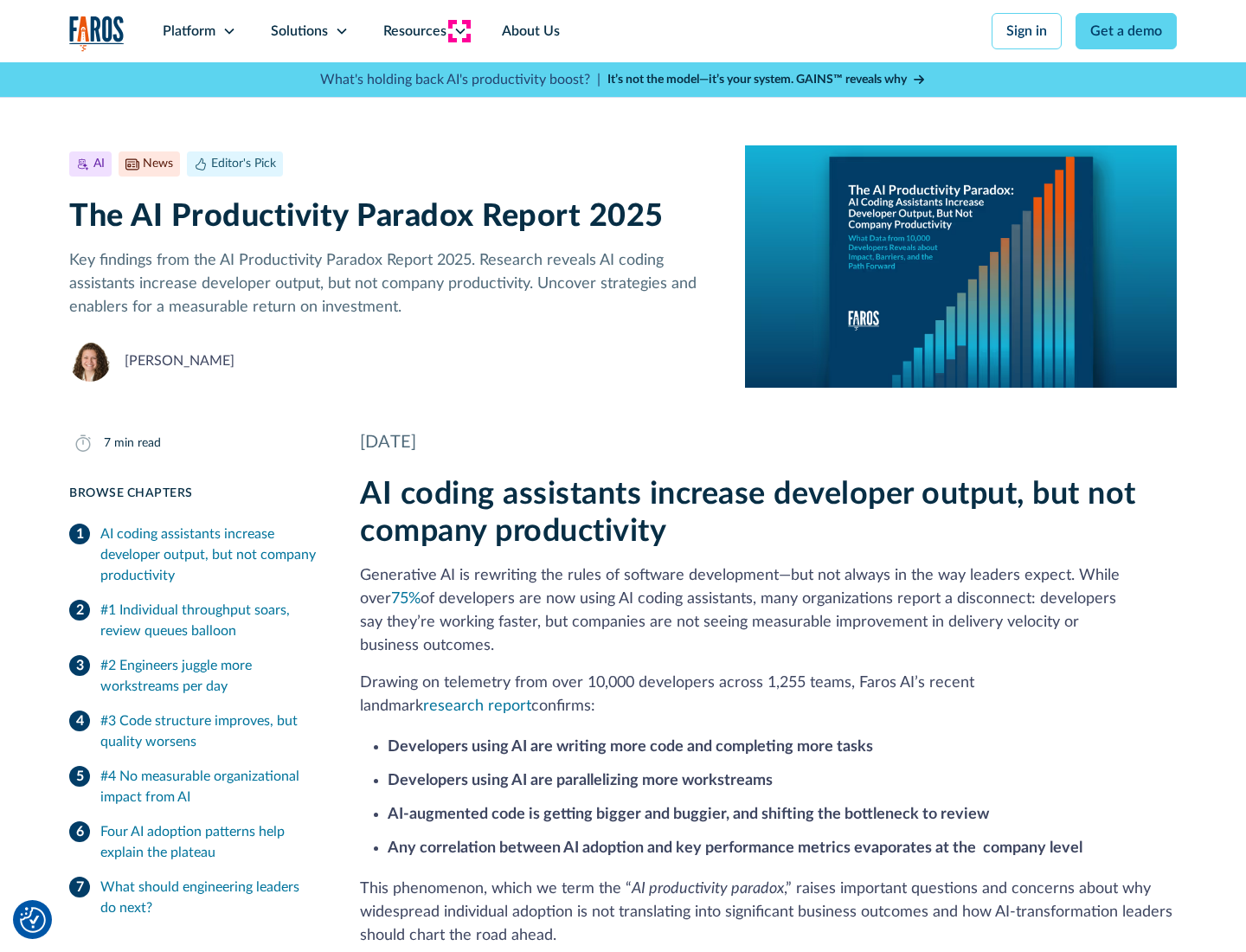
click at [459, 31] on icon at bounding box center [461, 31] width 14 height 14
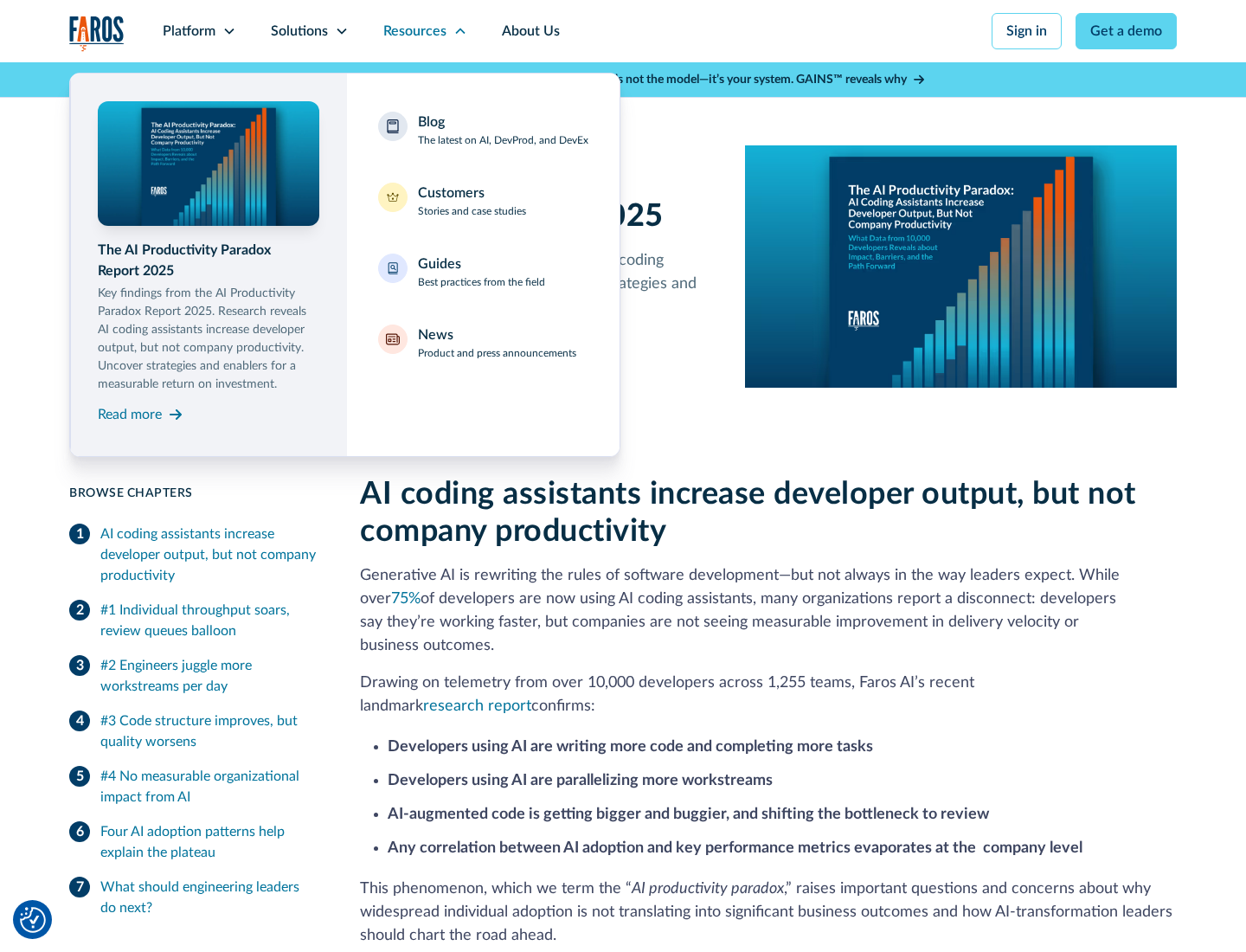
click at [503, 130] on div "Blog The latest on AI, DevProd, and DevEx" at bounding box center [503, 130] width 170 height 36
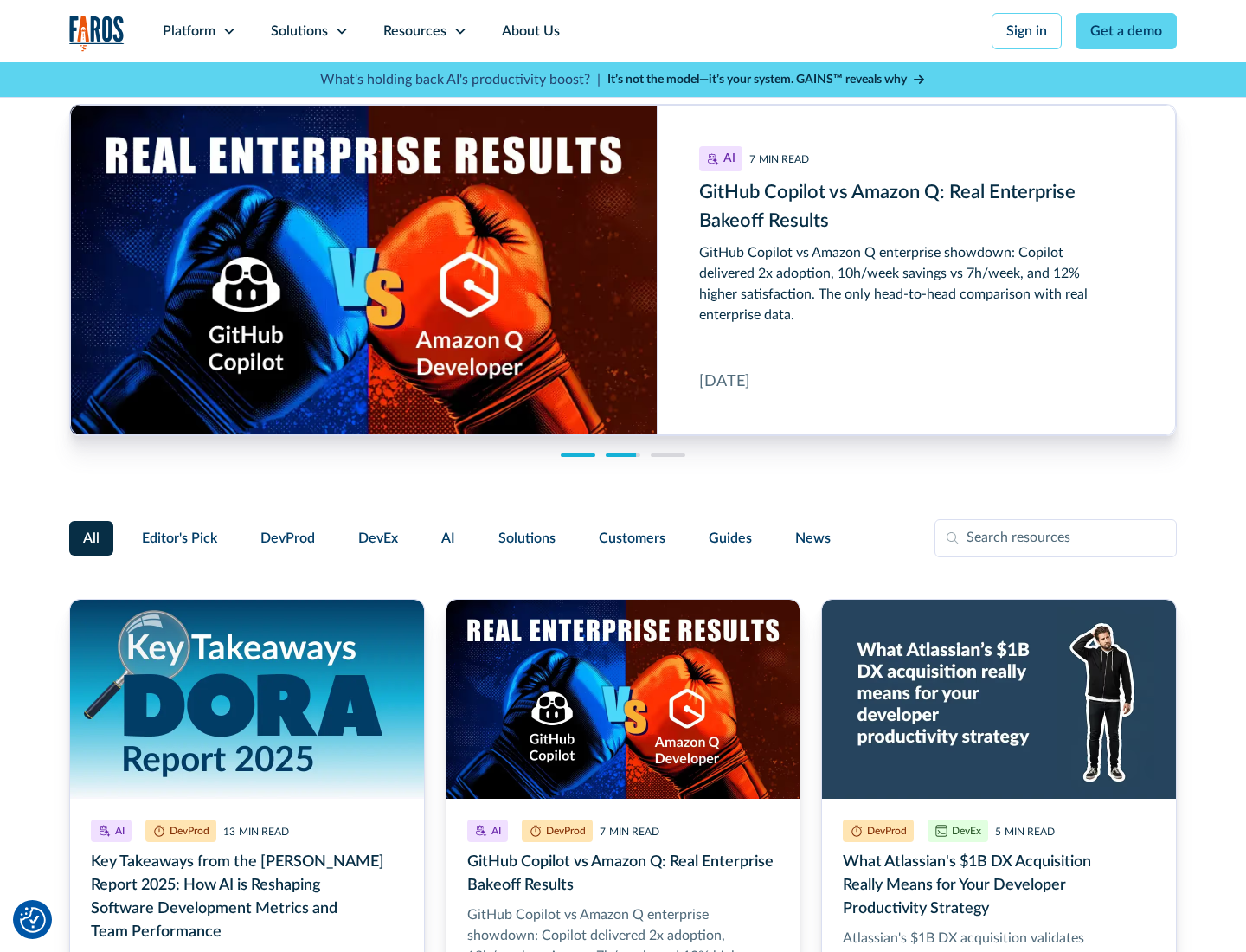
click at [1127, 31] on link "Get a demo" at bounding box center [1126, 30] width 101 height 36
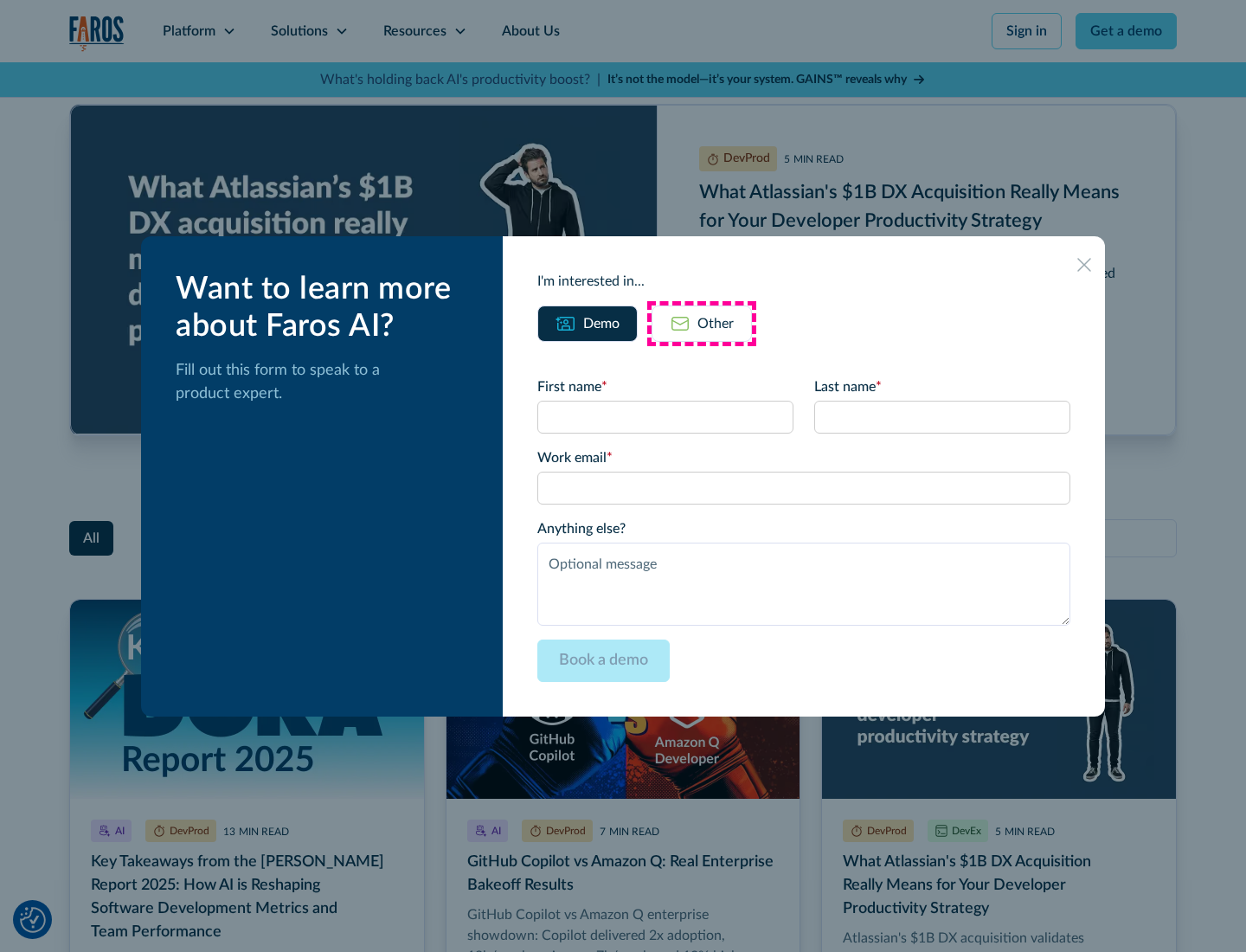
click at [702, 323] on div "Other" at bounding box center [715, 324] width 36 height 20
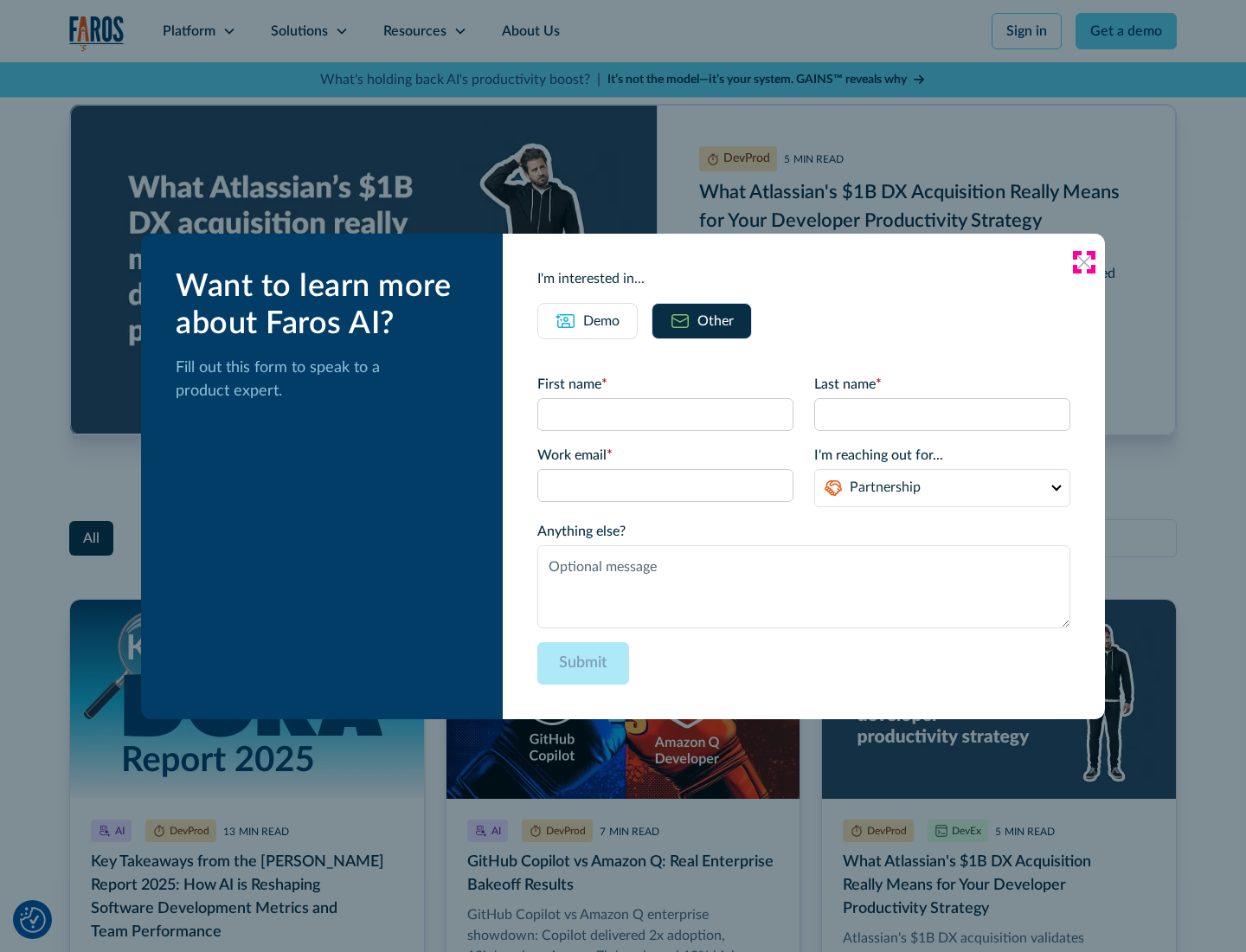
click at [1084, 261] on icon at bounding box center [1084, 262] width 14 height 14
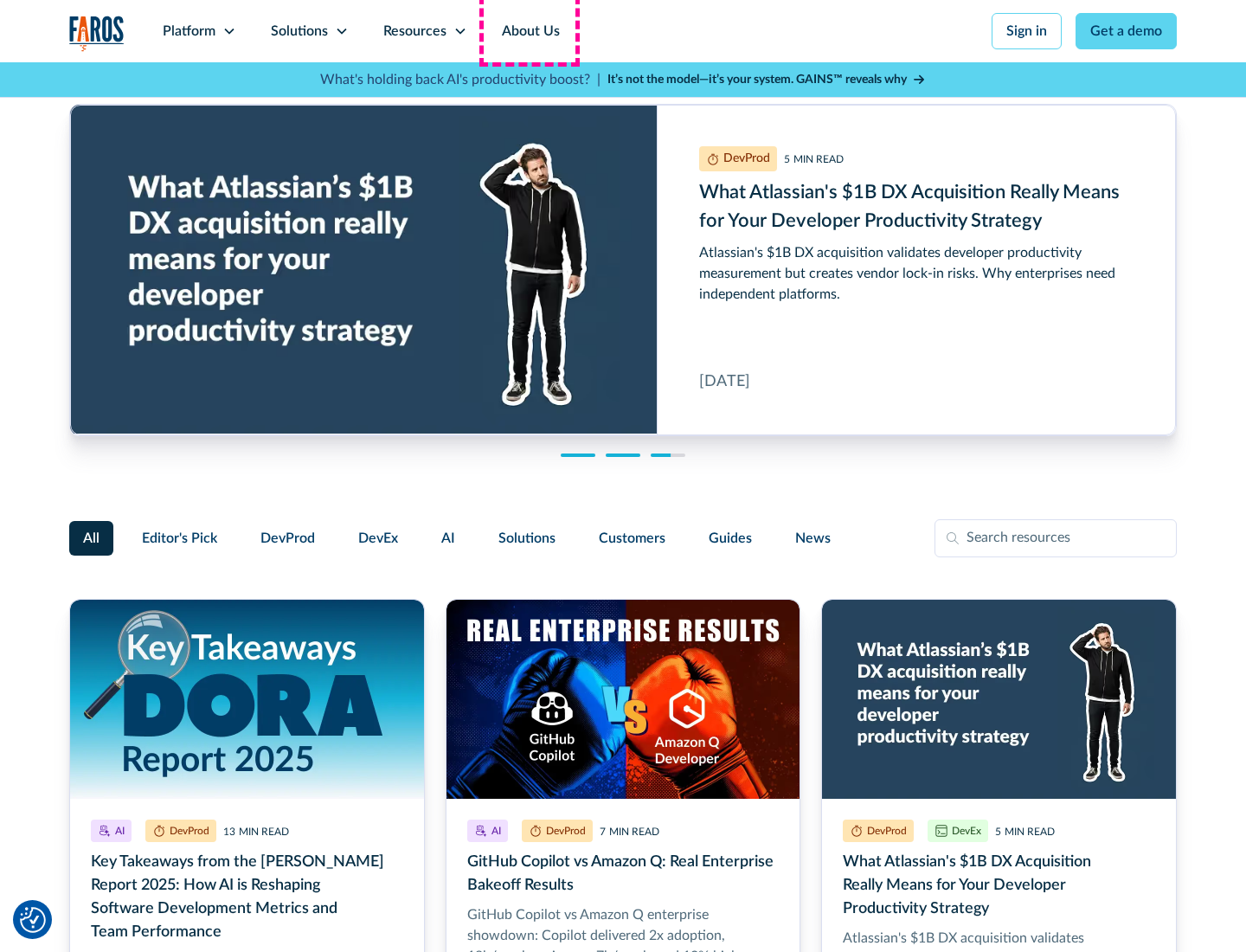
click at [529, 31] on link "About Us" at bounding box center [531, 31] width 93 height 62
